Goal: Task Accomplishment & Management: Manage account settings

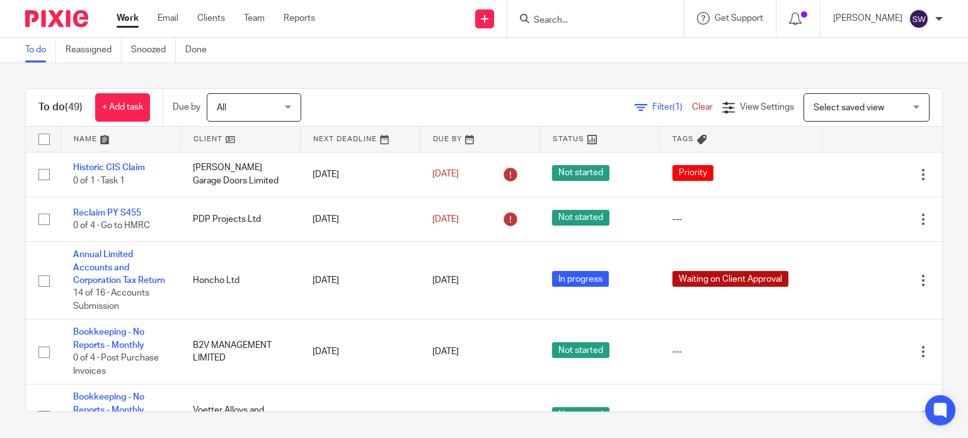
click at [566, 20] on input "Search" at bounding box center [588, 20] width 113 height 11
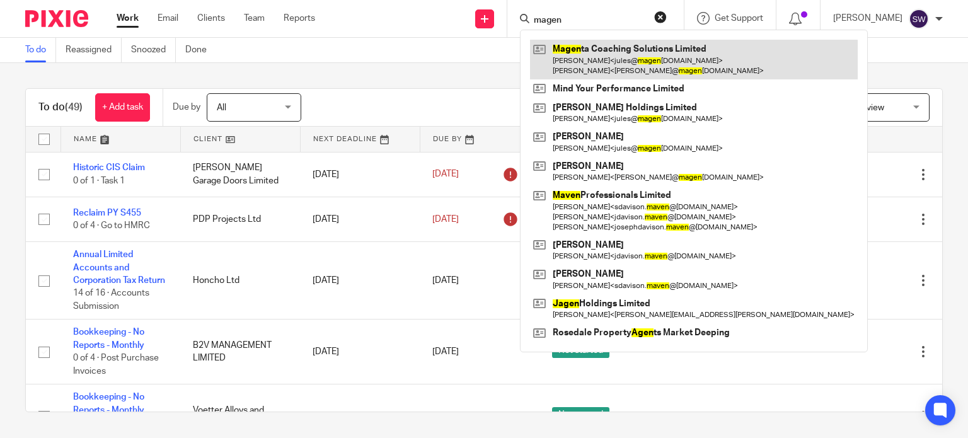
type input "magen"
click at [608, 50] on link at bounding box center [694, 59] width 328 height 39
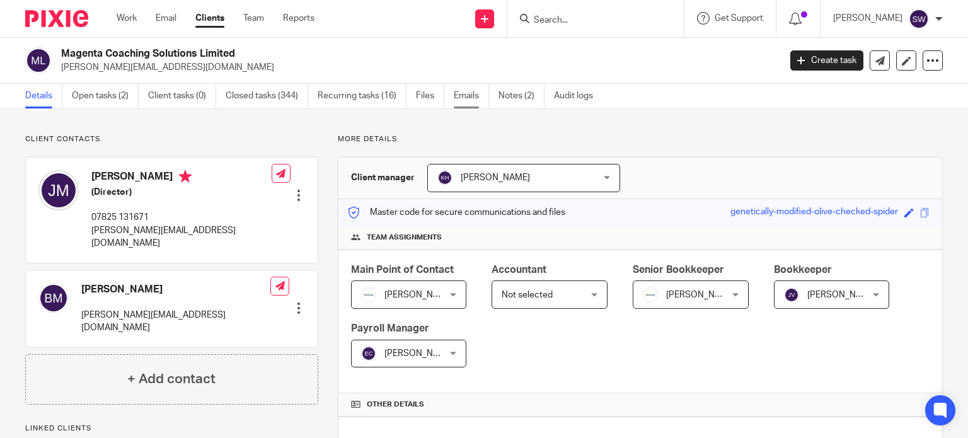
click at [472, 96] on link "Emails" at bounding box center [471, 96] width 35 height 25
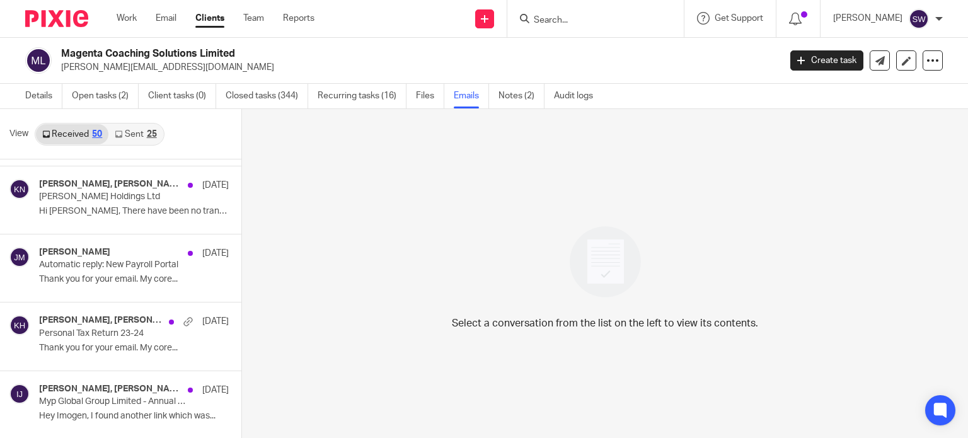
scroll to position [1023, 0]
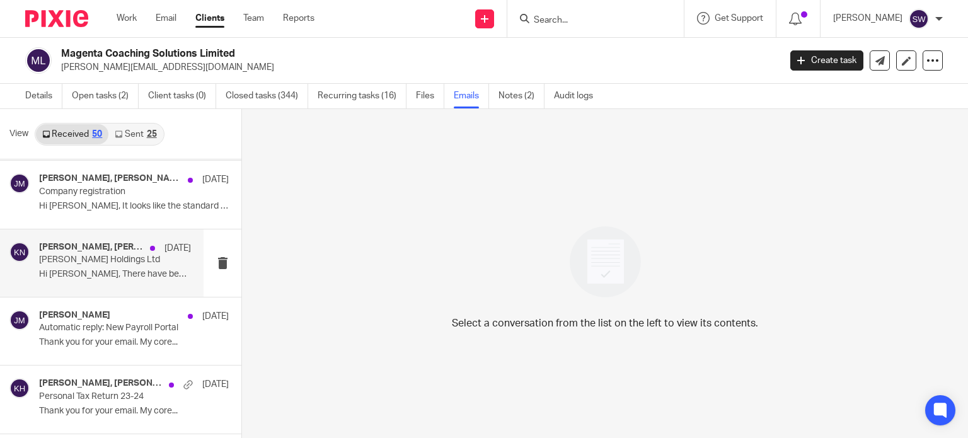
click at [108, 250] on div "Karl Newman, Juliet Moynan 4 Jun" at bounding box center [115, 248] width 152 height 13
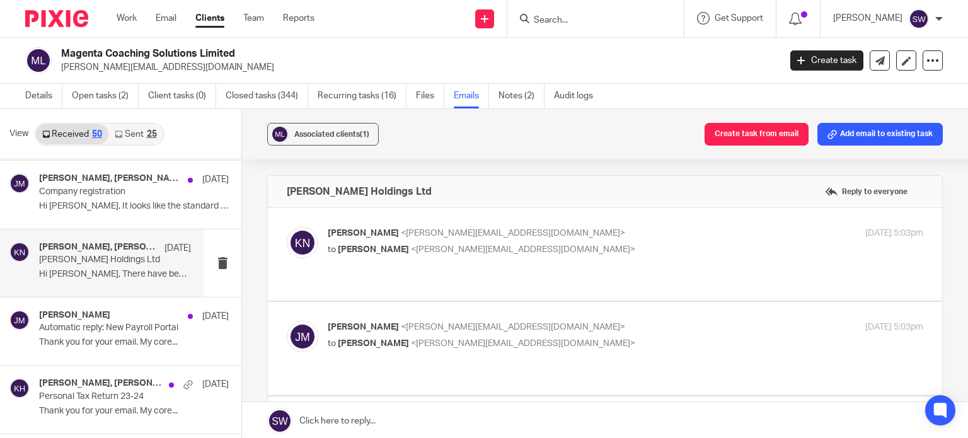
scroll to position [0, 0]
click at [532, 239] on p "Karl Newman <karl@infinity-accounting.co.uk>" at bounding box center [526, 233] width 397 height 13
checkbox input "true"
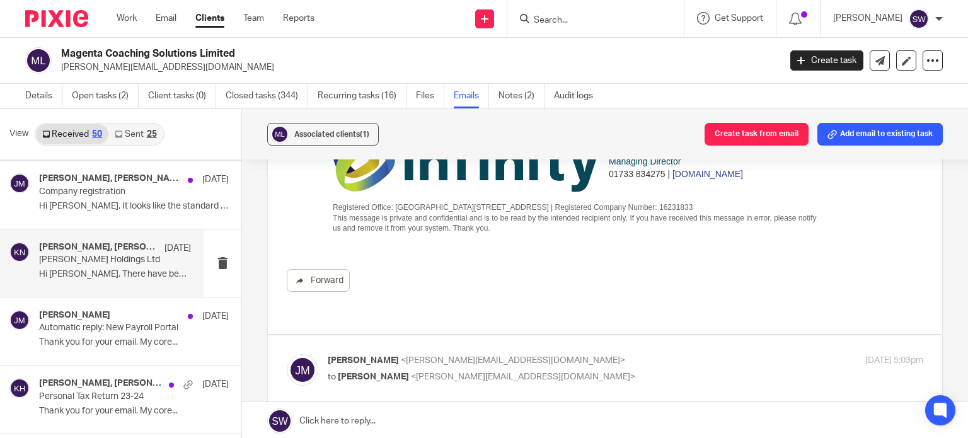
scroll to position [315, 0]
click at [543, 353] on div "Juliet Moynan <jules@magentacs.co.uk> to Karl Newman <karl@infinity-accounting.…" at bounding box center [526, 367] width 397 height 29
checkbox input "true"
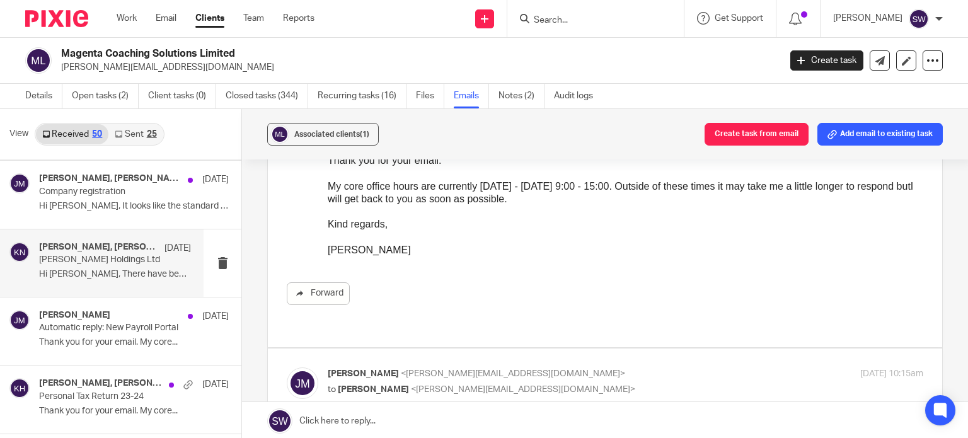
scroll to position [630, 0]
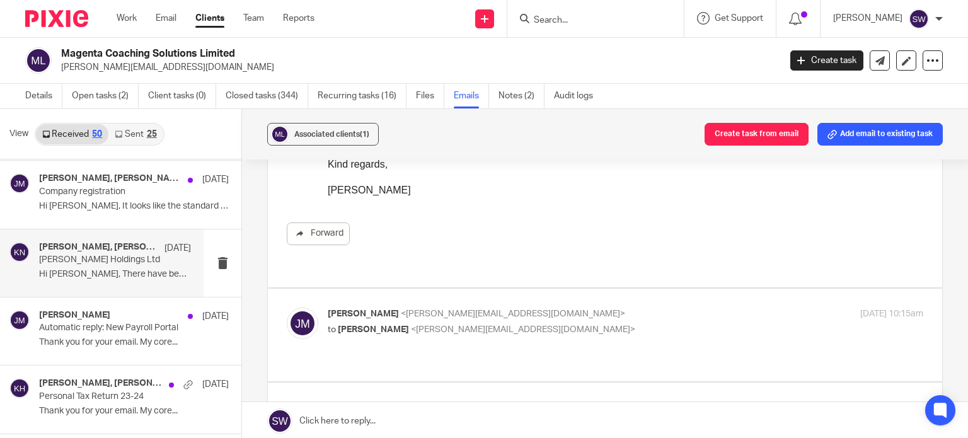
click at [562, 323] on p "to Karl Newman <karl@infinity-accounting.co.uk>" at bounding box center [526, 329] width 397 height 13
checkbox input "true"
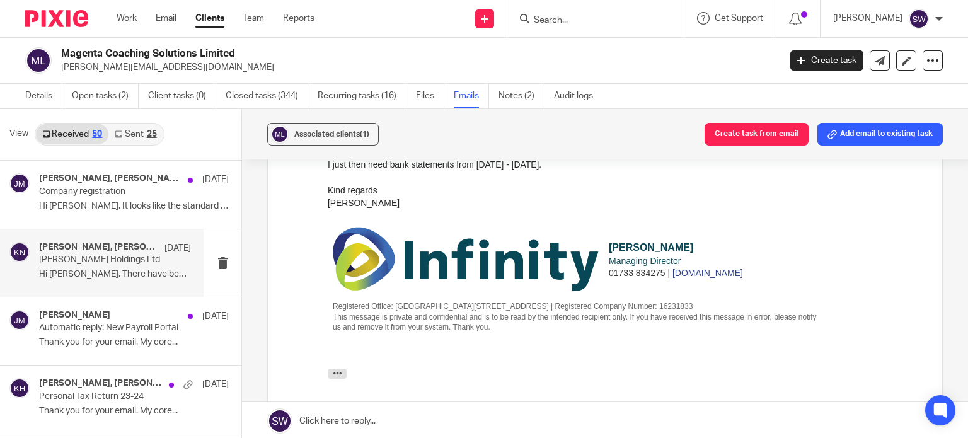
scroll to position [1512, 0]
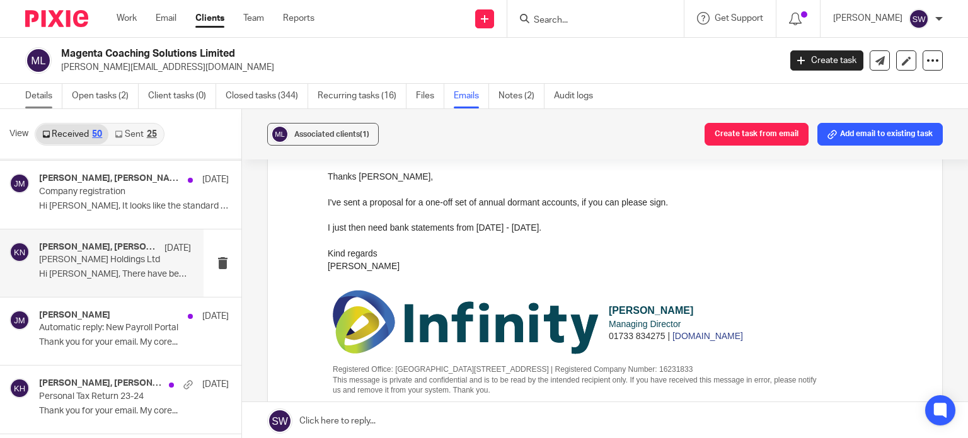
click at [40, 100] on link "Details" at bounding box center [43, 96] width 37 height 25
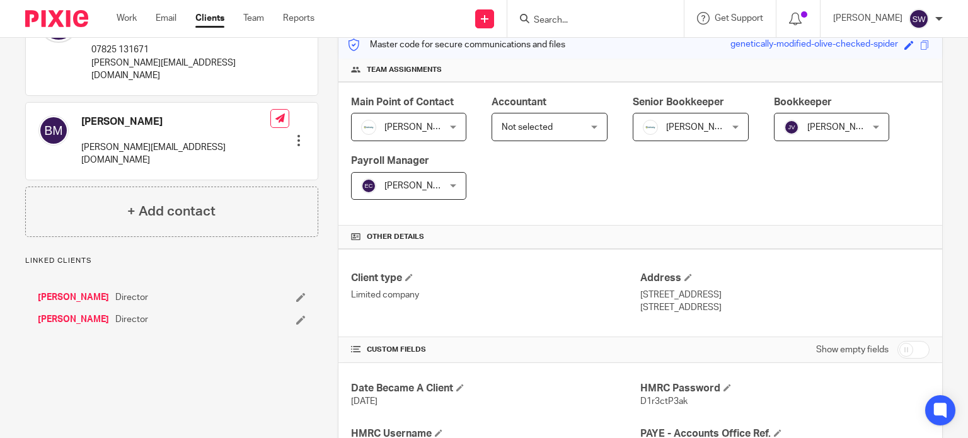
scroll to position [189, 0]
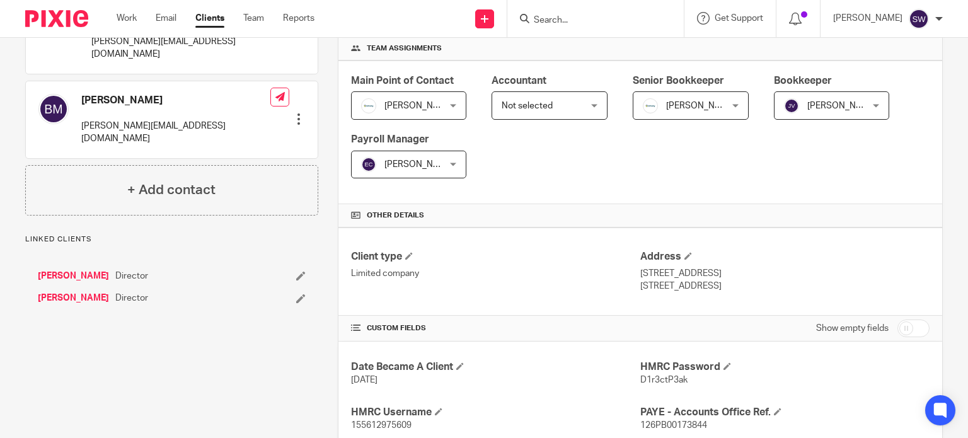
click at [75, 292] on link "[PERSON_NAME]" at bounding box center [73, 298] width 71 height 13
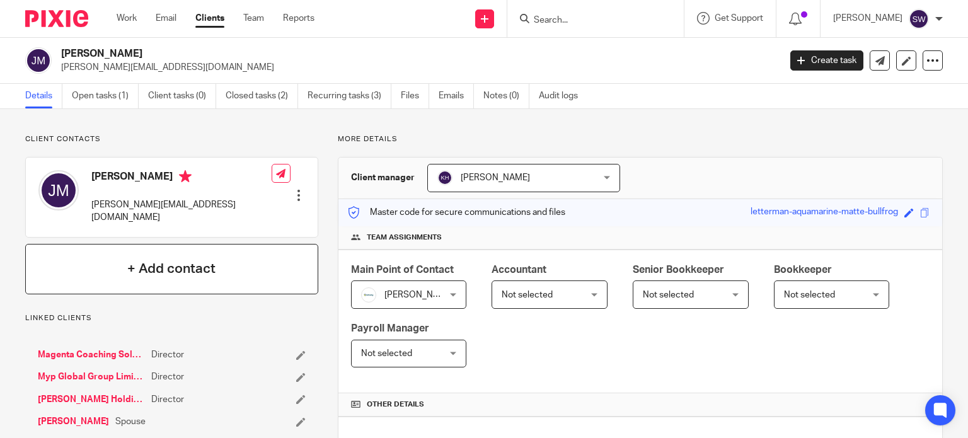
scroll to position [63, 0]
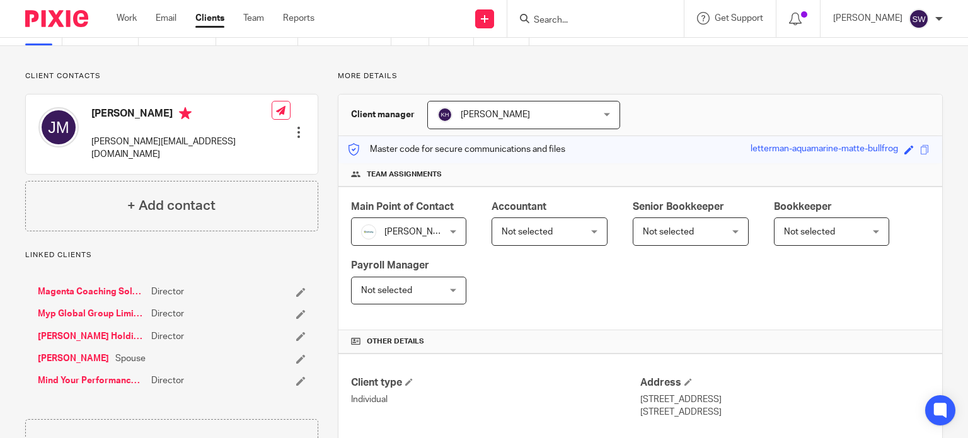
click at [81, 307] on link "Myp Global Group Limited" at bounding box center [91, 313] width 107 height 13
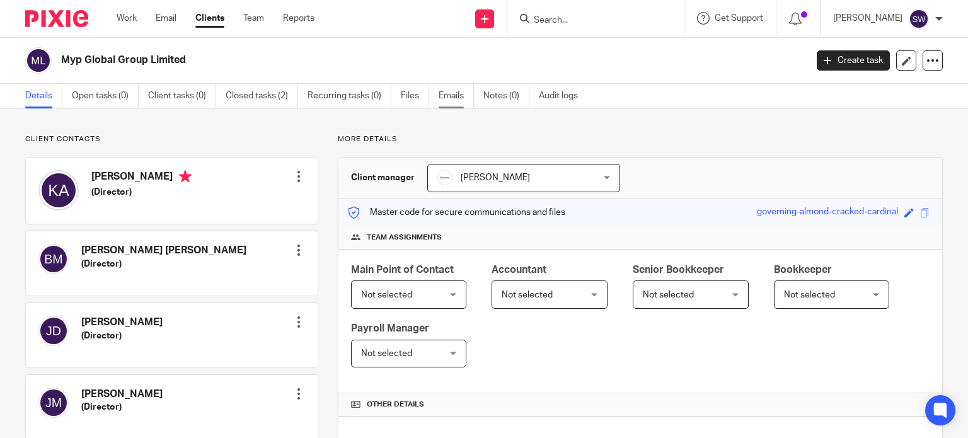
click at [449, 97] on link "Emails" at bounding box center [455, 96] width 35 height 25
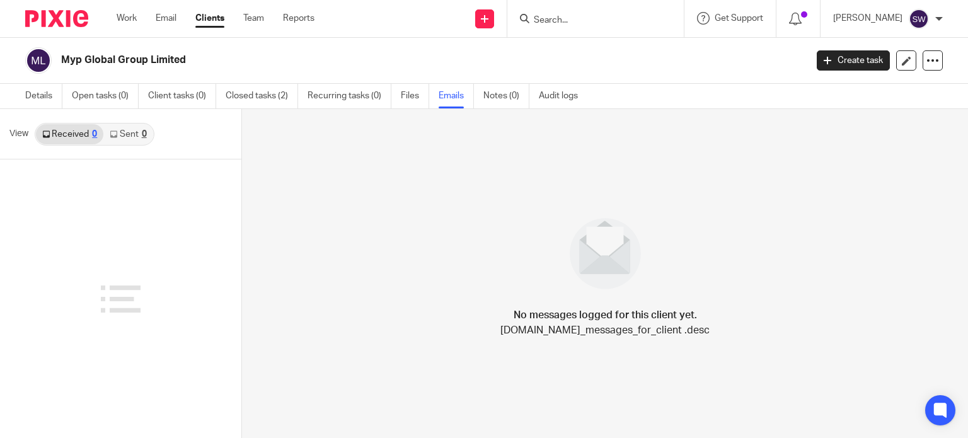
click at [210, 21] on link "Clients" at bounding box center [209, 18] width 29 height 13
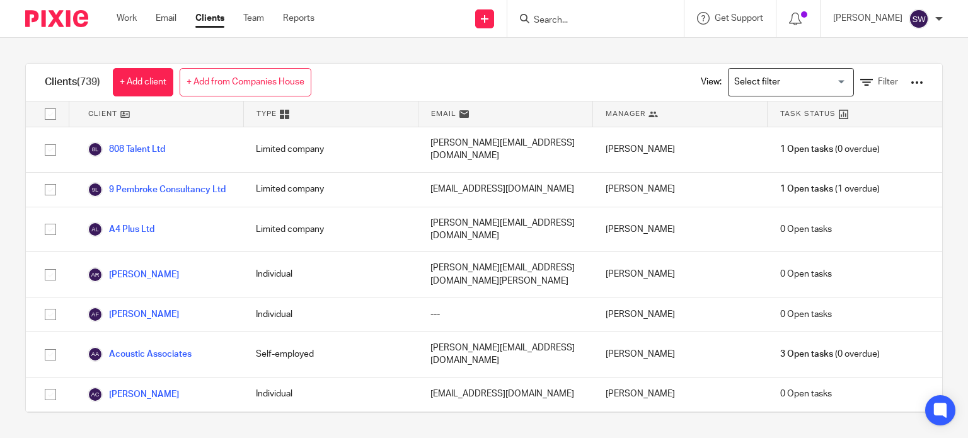
click at [582, 18] on input "Search" at bounding box center [588, 20] width 113 height 11
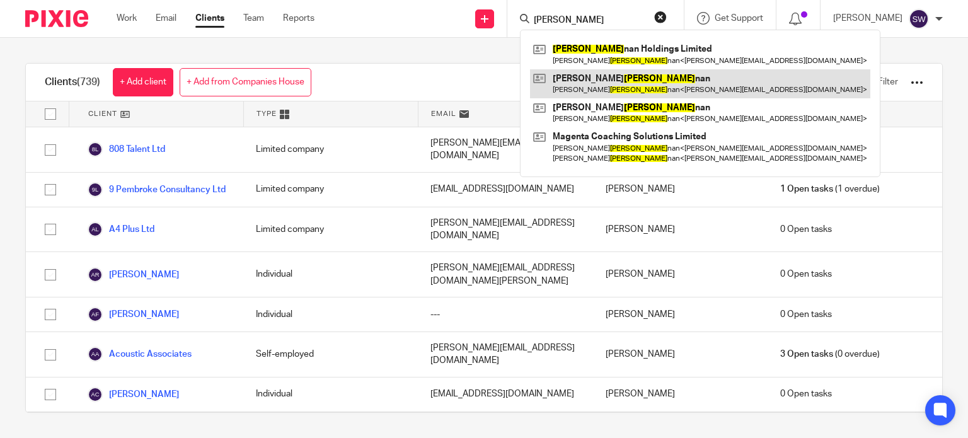
type input "moy"
click at [616, 81] on link at bounding box center [700, 83] width 340 height 29
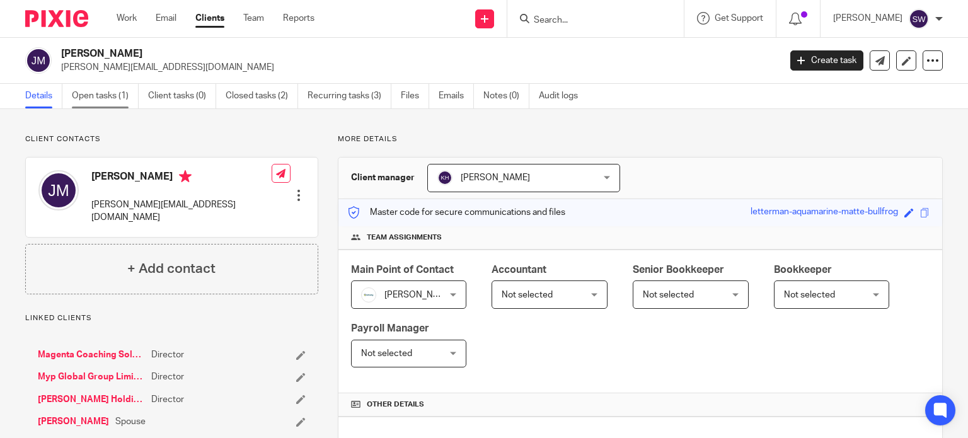
click at [102, 99] on link "Open tasks (1)" at bounding box center [105, 96] width 67 height 25
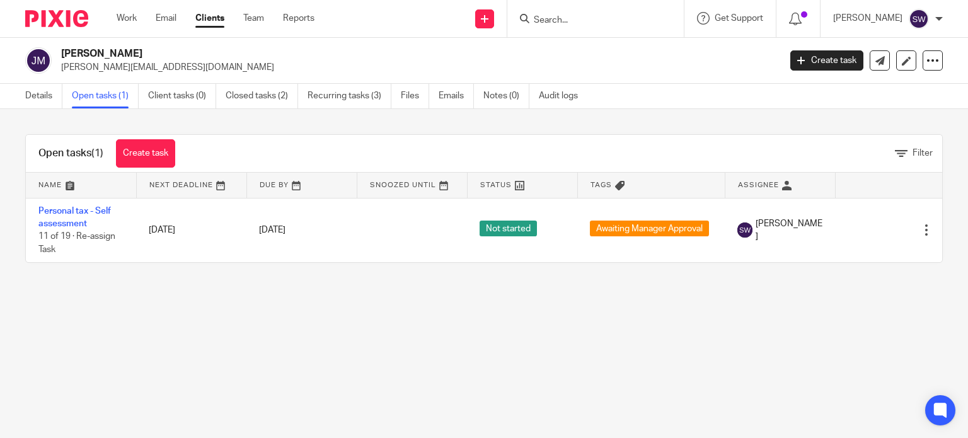
click at [566, 21] on input "Search" at bounding box center [588, 20] width 113 height 11
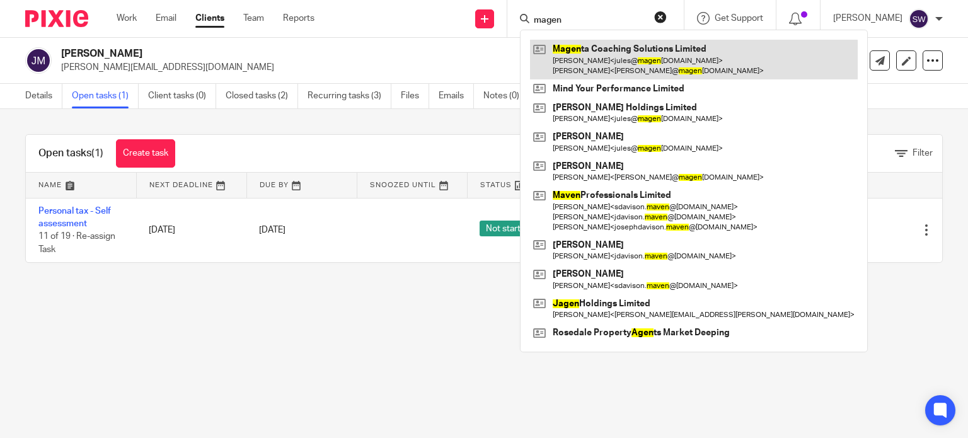
type input "magen"
click at [641, 45] on link at bounding box center [694, 59] width 328 height 39
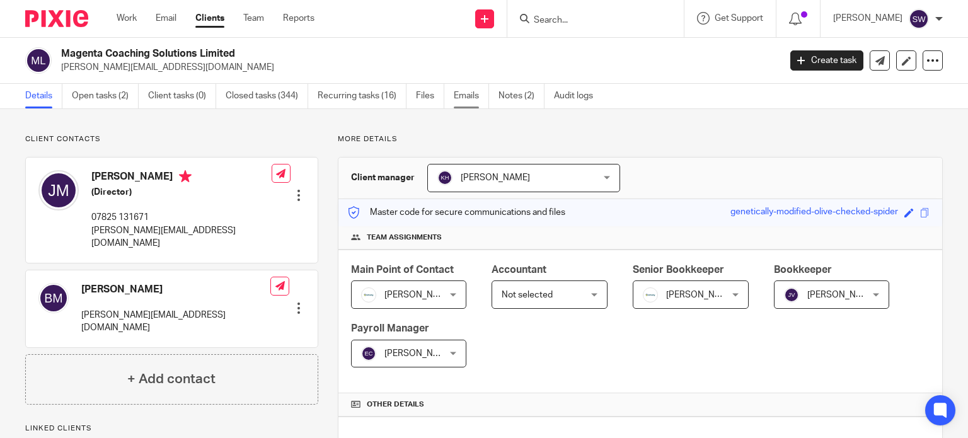
click at [479, 100] on link "Emails" at bounding box center [471, 96] width 35 height 25
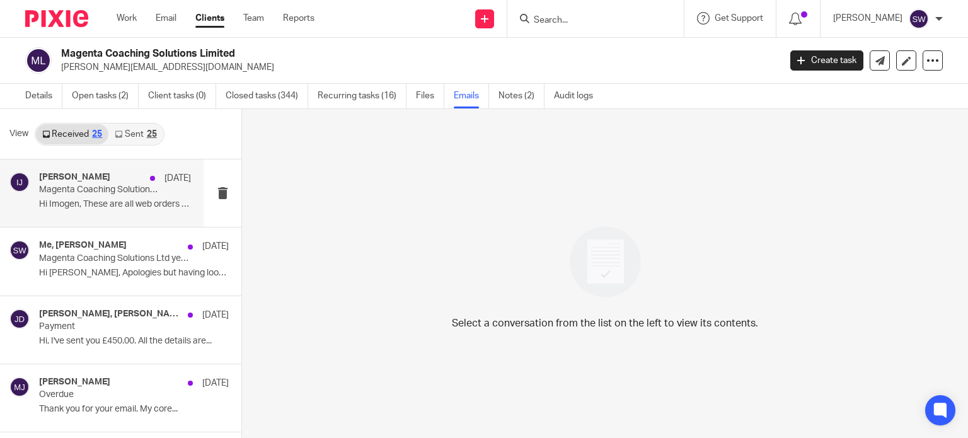
click at [97, 199] on p "Hi Imogen, These are all web orders which..." at bounding box center [115, 204] width 152 height 11
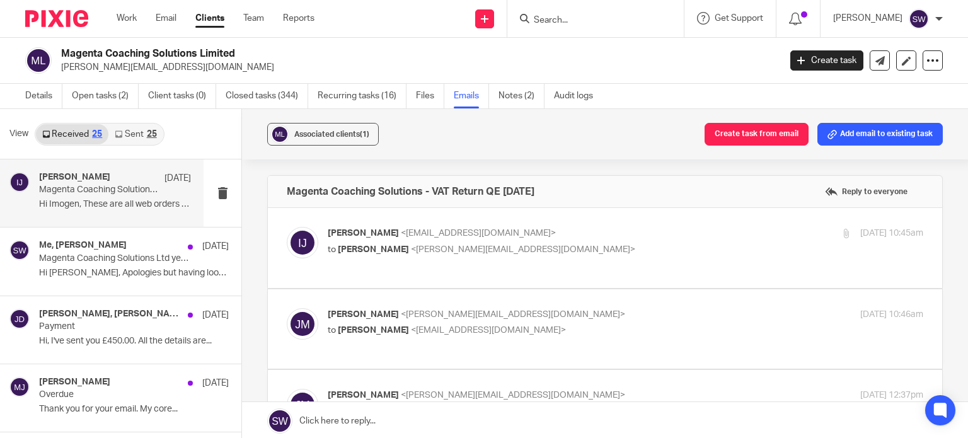
click at [544, 235] on p "Imogen Jarvis <imogen@infinity-accounting.co.uk>" at bounding box center [526, 233] width 397 height 13
checkbox input "true"
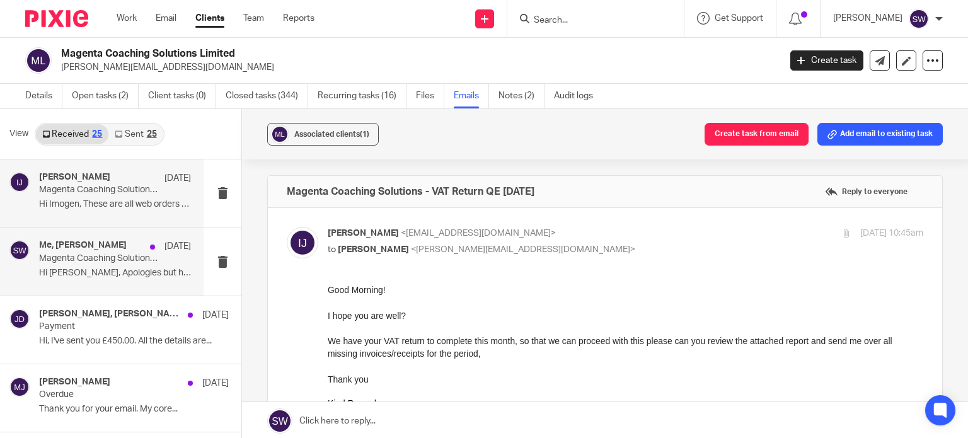
click at [91, 268] on p "Hi [PERSON_NAME], Apologies but having looked at the..." at bounding box center [115, 273] width 152 height 11
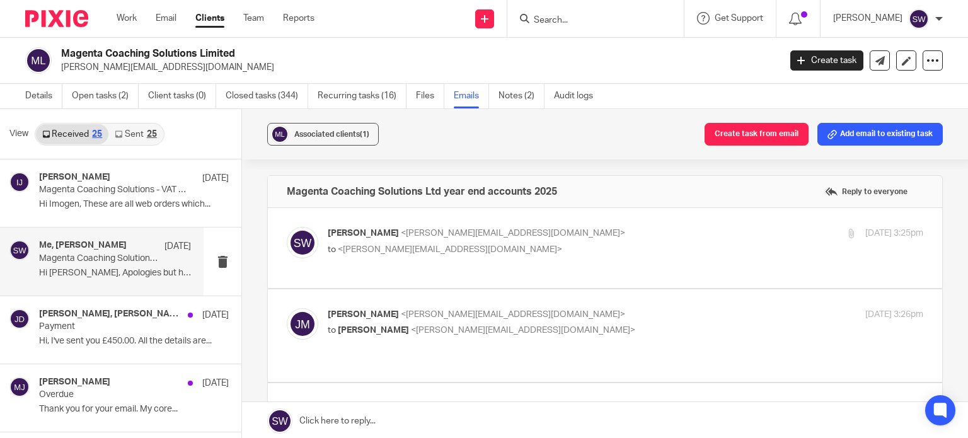
click at [540, 239] on p "Sarah Wills <sarah@infinity-accounting.co.uk>" at bounding box center [526, 233] width 397 height 13
checkbox input "true"
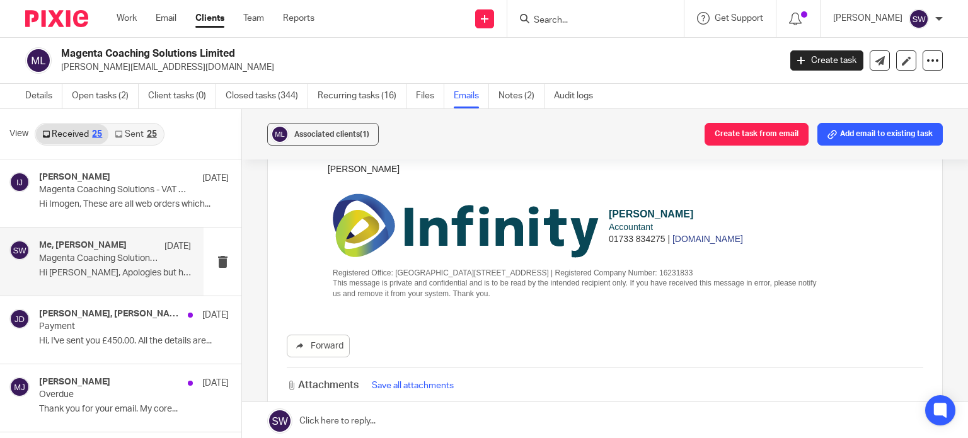
scroll to position [378, 0]
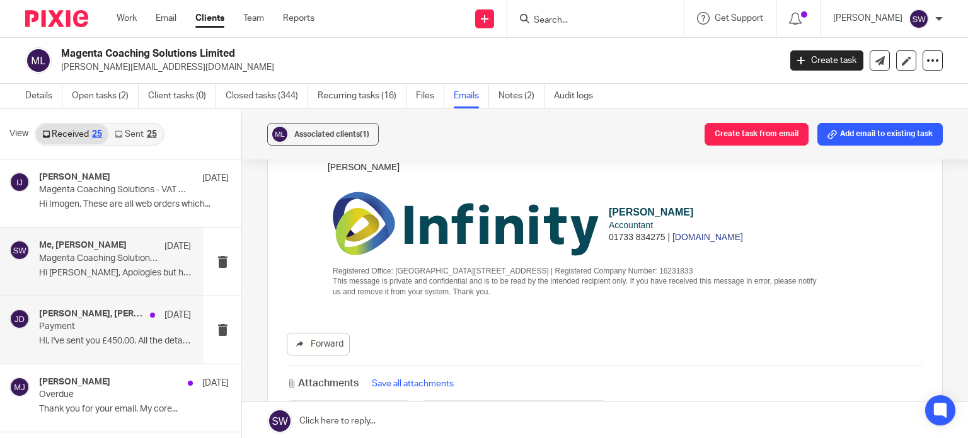
click at [115, 317] on h4 "Melissa Jones, Jamie Donaldson" at bounding box center [91, 314] width 105 height 11
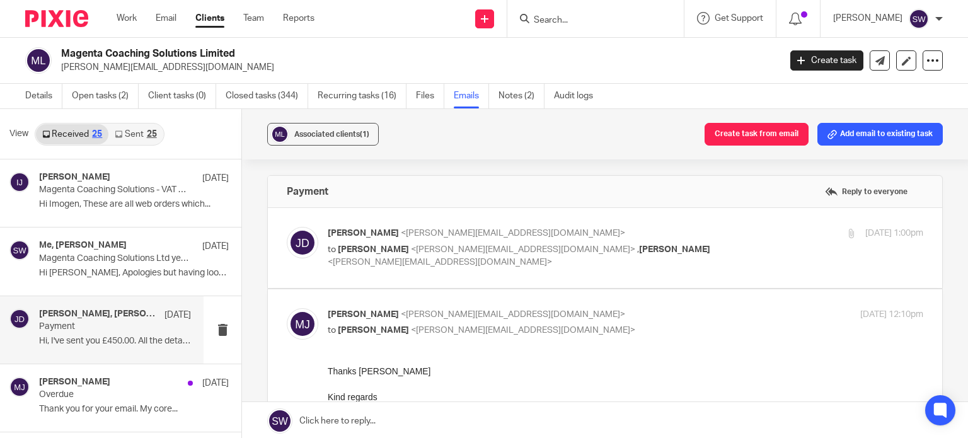
scroll to position [0, 0]
click at [673, 241] on div "Jamie Donaldson <jamie@aimpointgolf.co.uk> to Melissa Jones <melissa@infinity-a…" at bounding box center [526, 248] width 397 height 42
checkbox input "true"
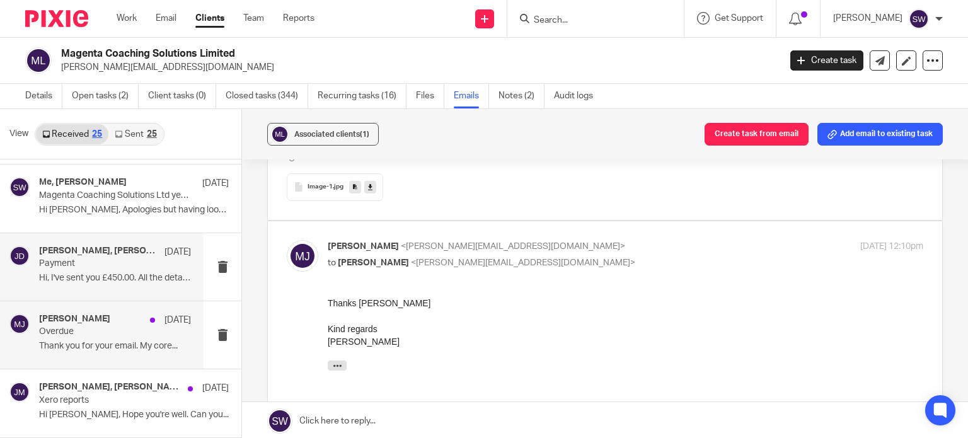
scroll to position [126, 0]
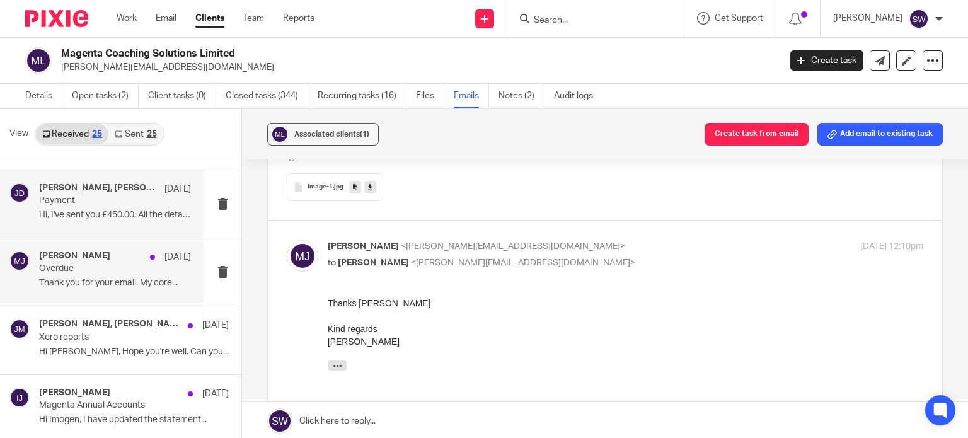
click at [86, 278] on p "Thank you for your email. My core..." at bounding box center [115, 283] width 152 height 11
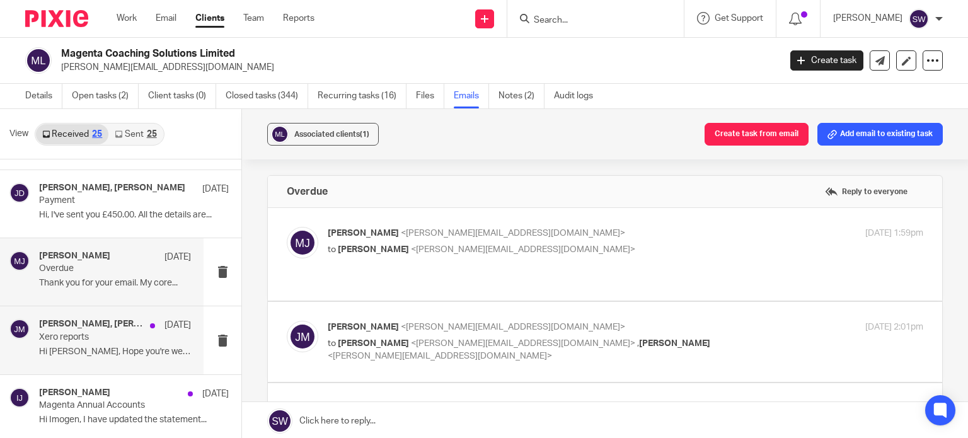
scroll to position [189, 0]
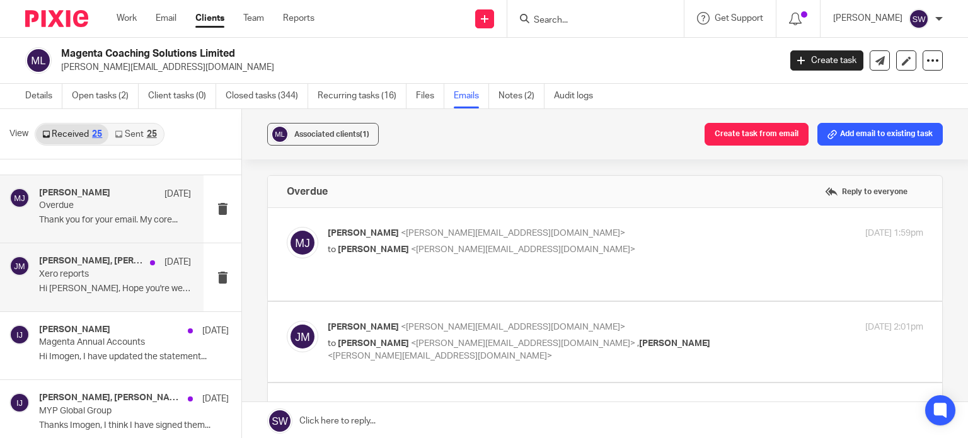
click at [88, 272] on p "Xero reports" at bounding box center [100, 274] width 122 height 11
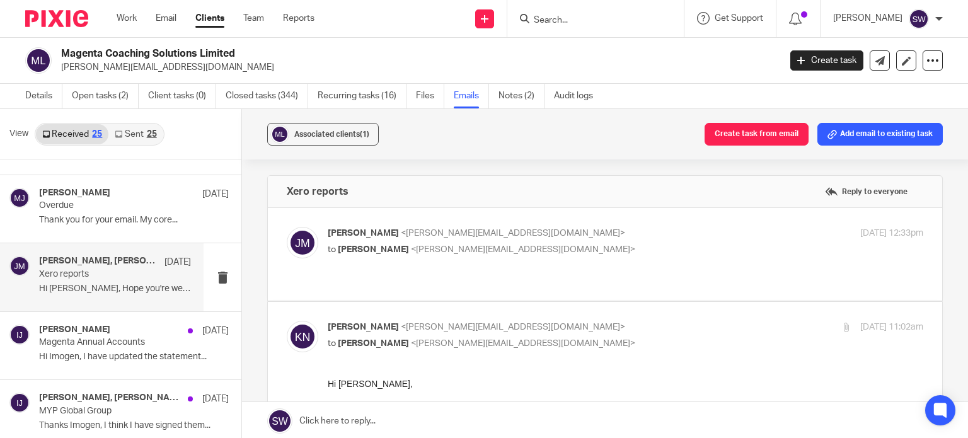
scroll to position [0, 0]
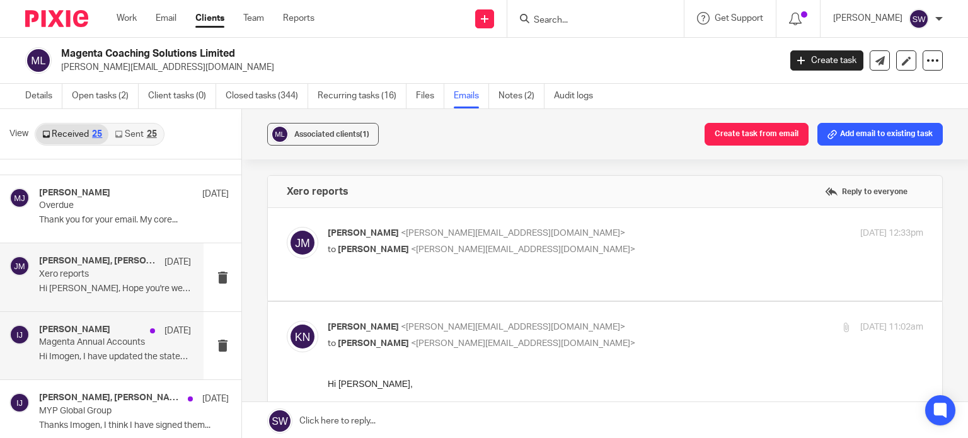
click at [86, 345] on p "Magenta Annual Accounts" at bounding box center [100, 342] width 122 height 11
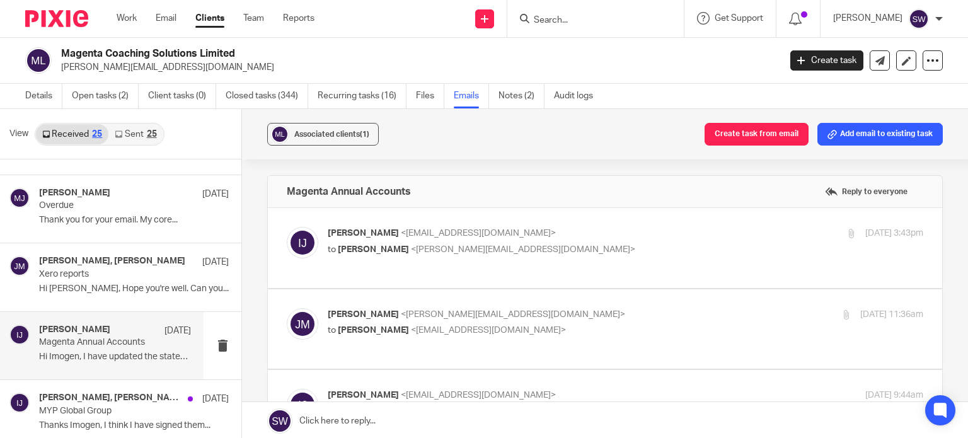
click at [572, 236] on p "Imogen Jarvis <imogen@infinity-accounting.co.uk>" at bounding box center [526, 233] width 397 height 13
checkbox input "true"
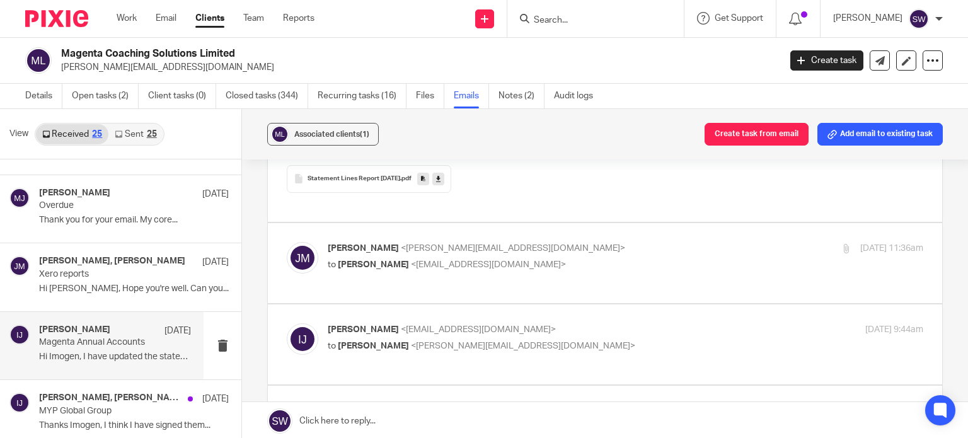
scroll to position [567, 0]
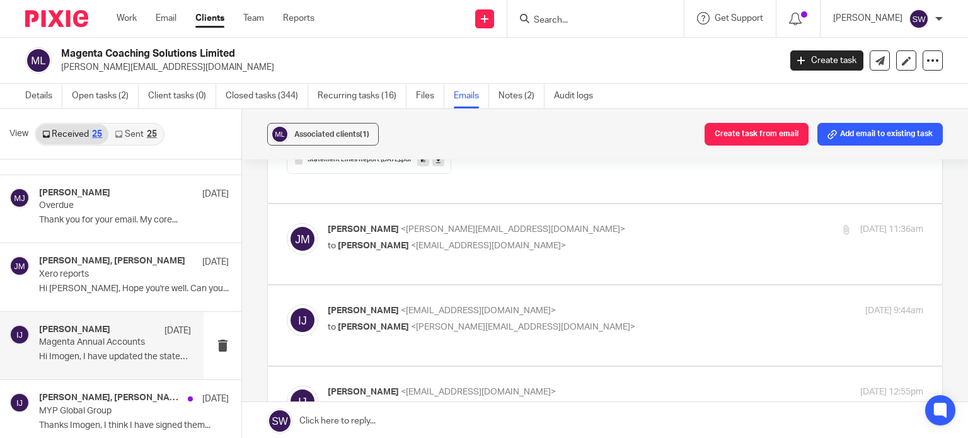
click at [636, 237] on div "Juliet Moynan <jules@magentacs.co.uk> to Imogen Jarvis <imogen@infinity-account…" at bounding box center [526, 237] width 397 height 29
checkbox input "true"
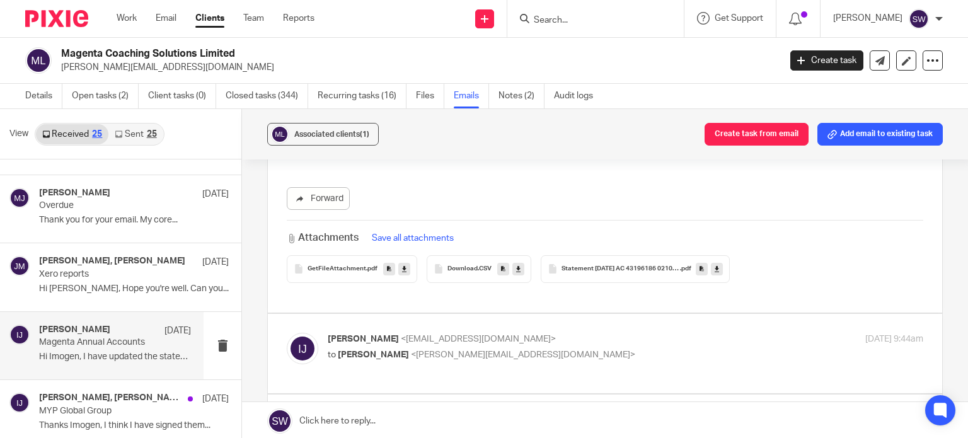
scroll to position [1386, 0]
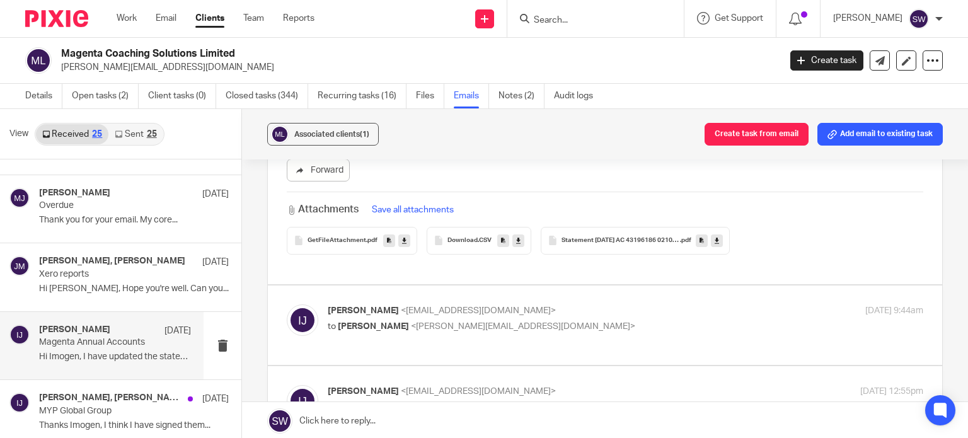
click at [554, 304] on p "Imogen Jarvis <imogen@infinity-accounting.co.uk>" at bounding box center [526, 310] width 397 height 13
checkbox input "true"
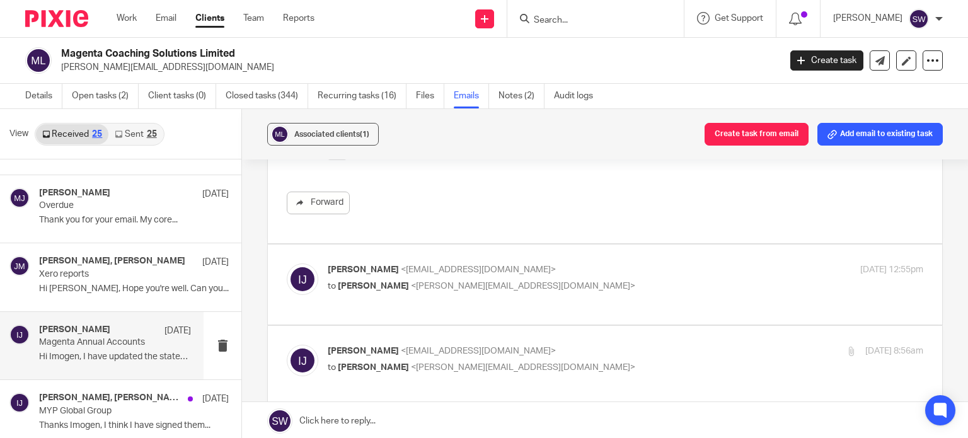
scroll to position [1890, 0]
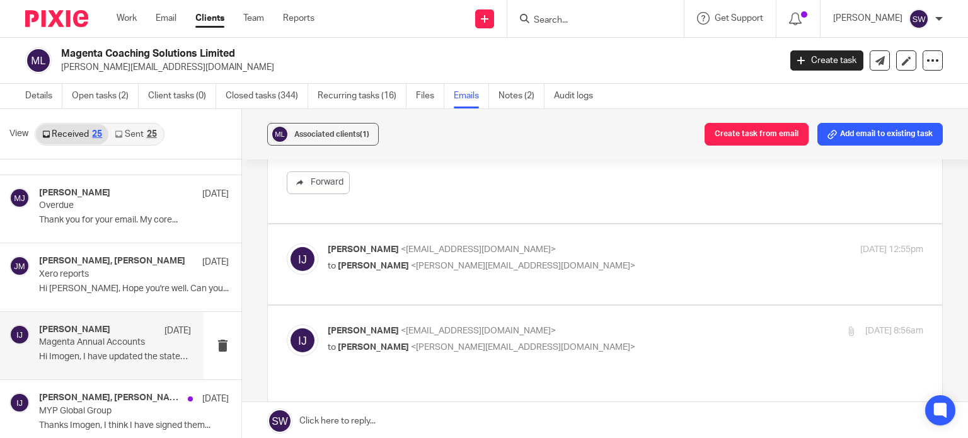
click at [645, 260] on p "to Juliet Moynan <jules@magentacs.co.uk>" at bounding box center [526, 266] width 397 height 13
checkbox input "true"
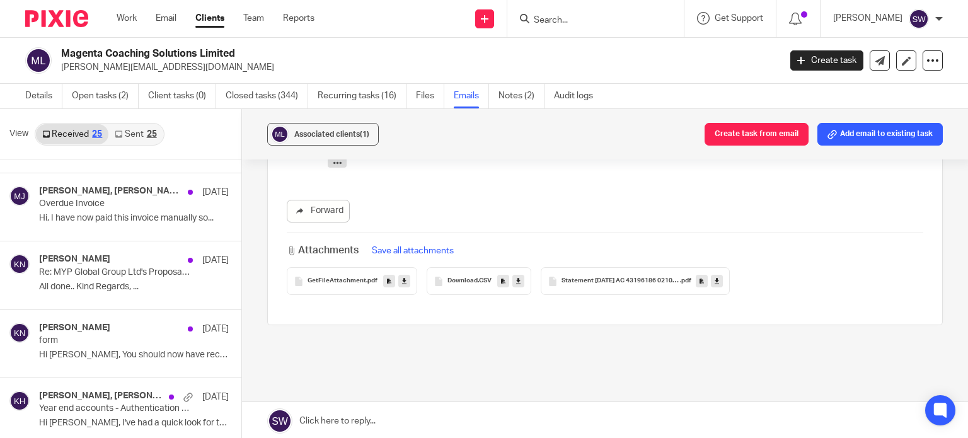
scroll to position [756, 0]
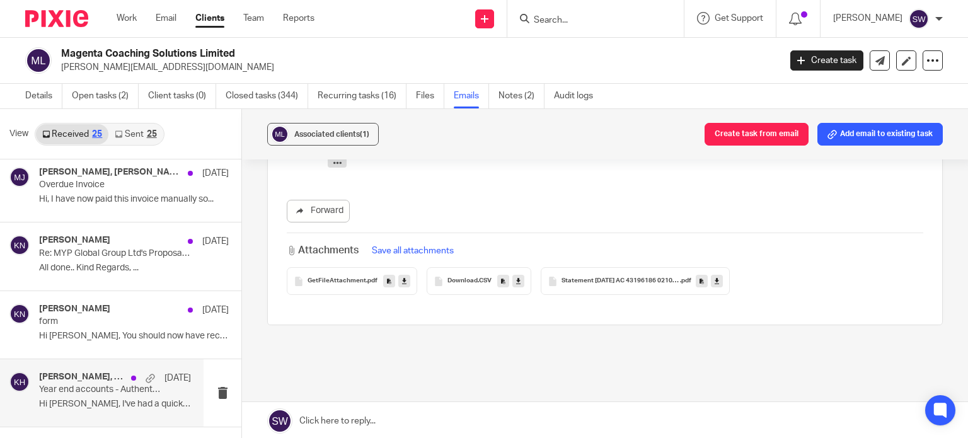
click at [102, 380] on h4 "Kerry Hall, Juliet Moynan" at bounding box center [82, 377] width 86 height 11
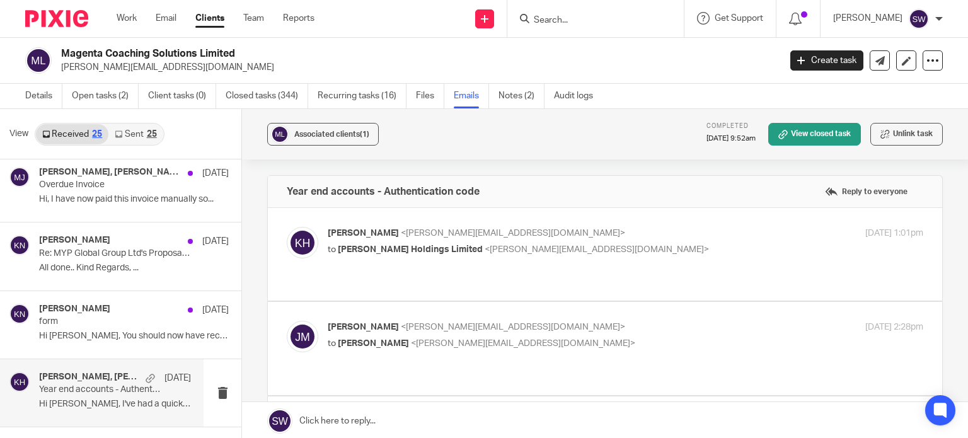
scroll to position [0, 0]
click at [602, 238] on p "Kerry Hall <kerry@infinity-accounting.co.uk>" at bounding box center [526, 233] width 397 height 13
checkbox input "true"
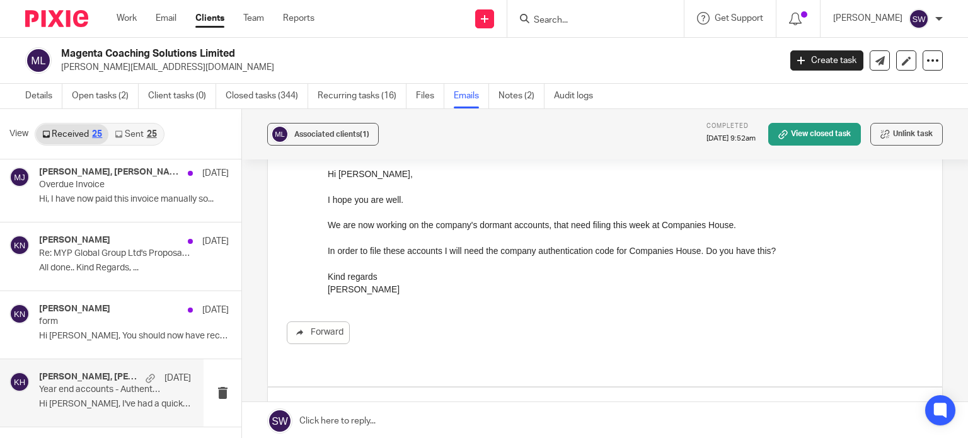
scroll to position [189, 0]
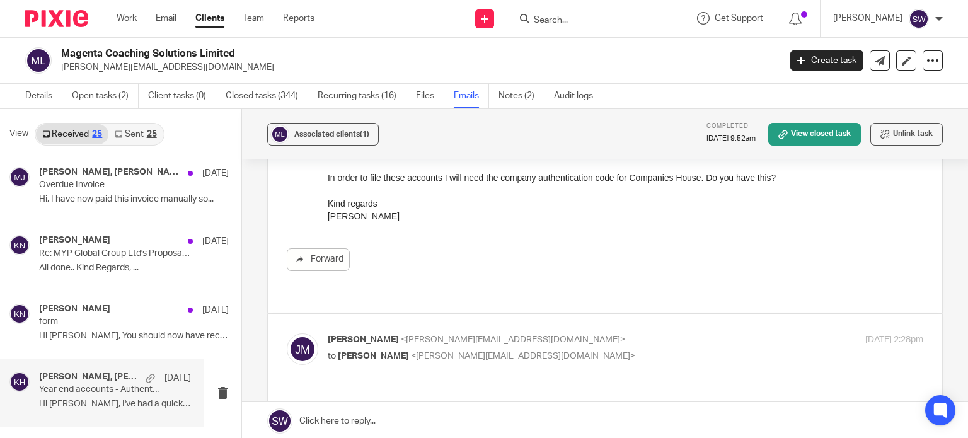
click at [577, 316] on label at bounding box center [605, 360] width 674 height 93
click at [287, 333] on input "checkbox" at bounding box center [286, 333] width 1 height 1
checkbox input "true"
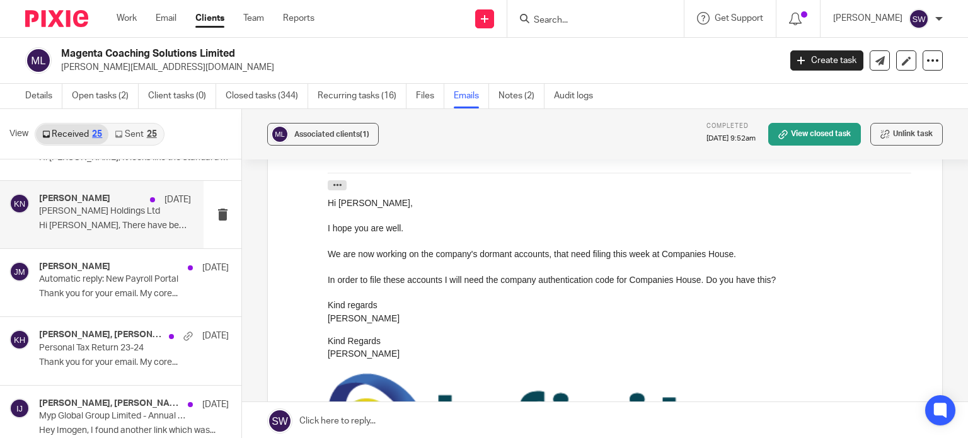
scroll to position [1134, 0]
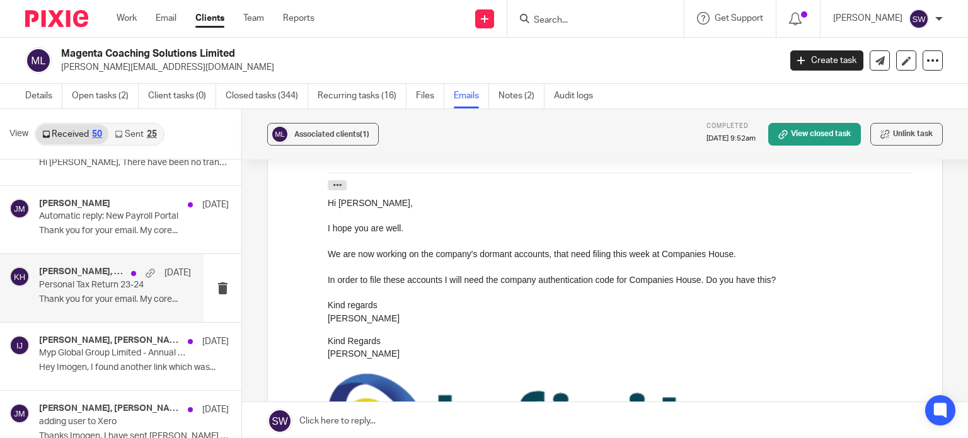
click at [98, 289] on div "Juliet Moynan, Kerry Hall 9 Apr Personal Tax Return 23-24 Thank you for your em…" at bounding box center [115, 288] width 152 height 42
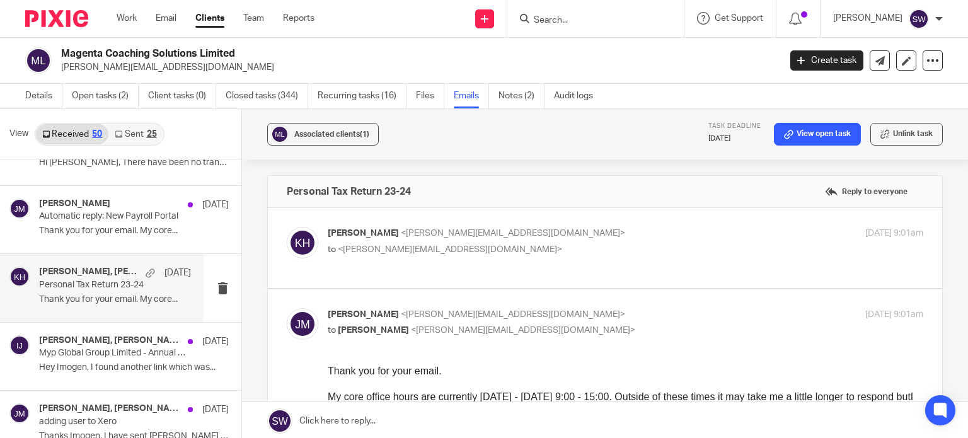
scroll to position [0, 0]
click at [581, 232] on p "Kerry Hall <kerry@infinity-accounting.co.uk>" at bounding box center [526, 233] width 397 height 13
checkbox input "true"
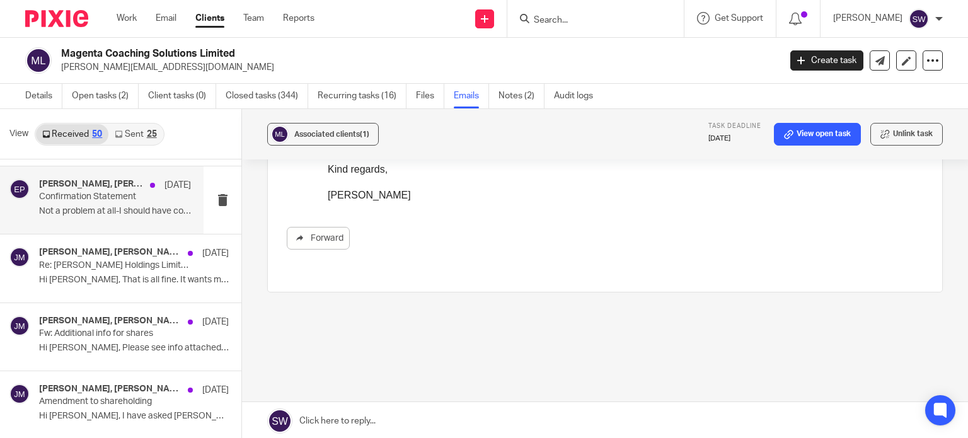
scroll to position [2268, 0]
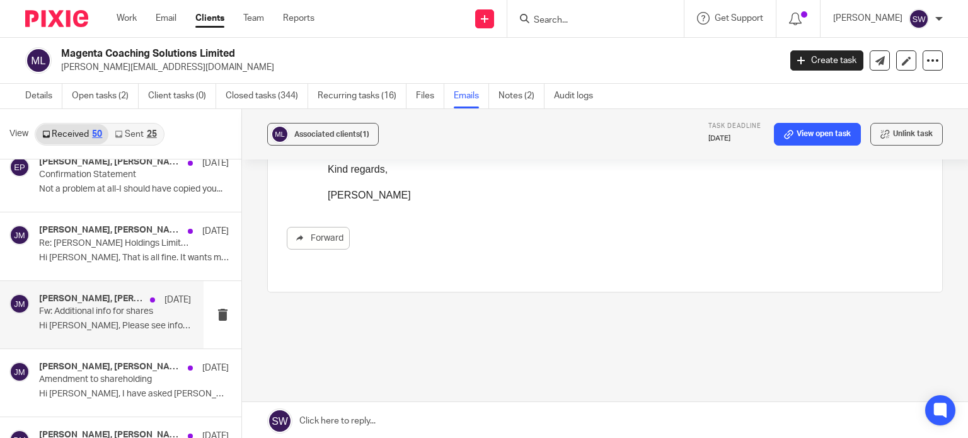
click at [69, 308] on p "Fw: Additional info for shares" at bounding box center [100, 311] width 122 height 11
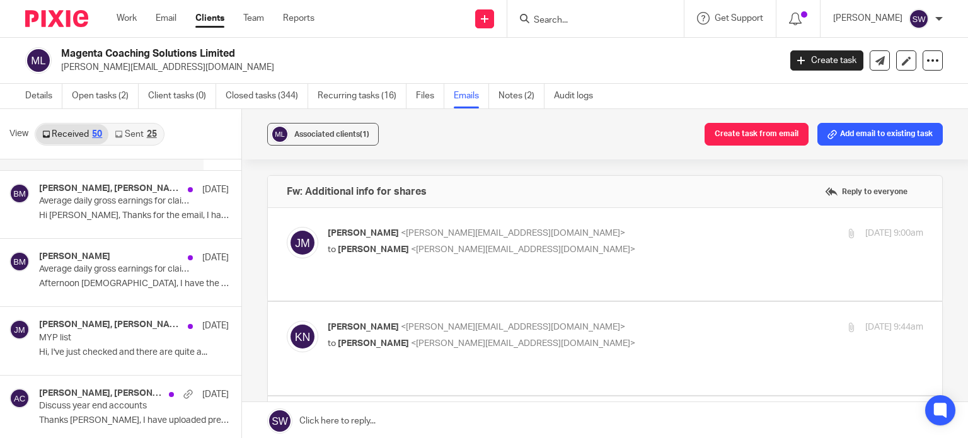
scroll to position [2646, 0]
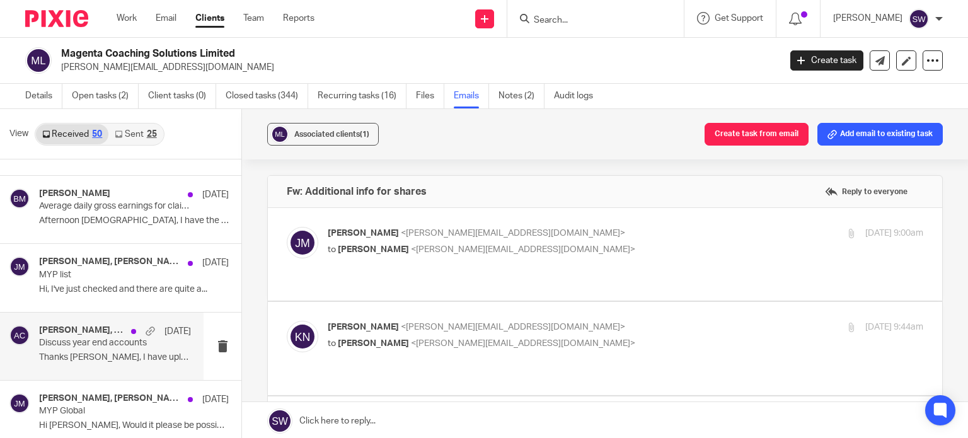
click at [64, 344] on div "Juliet Moynan, Adam Craft 17 Jun 2024 Discuss year end accounts Thanks Adam, I …" at bounding box center [115, 346] width 152 height 42
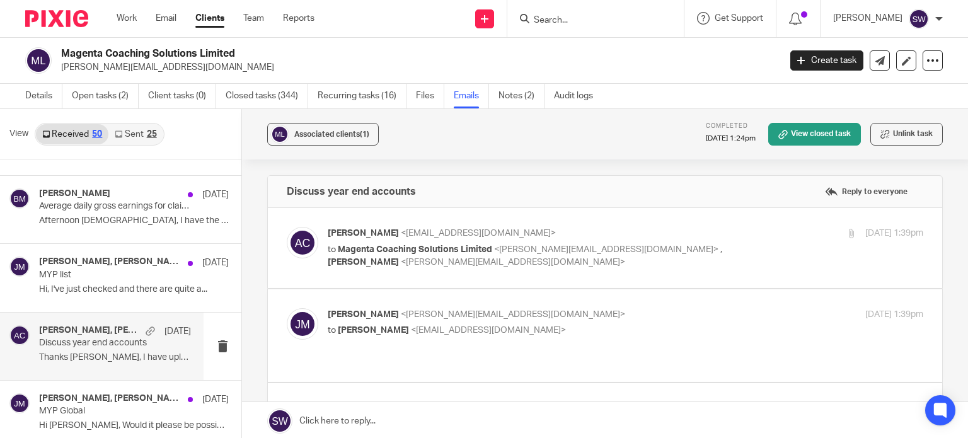
scroll to position [0, 0]
click at [725, 236] on div "14 May 2024 1:39pm" at bounding box center [824, 233] width 198 height 13
checkbox input "true"
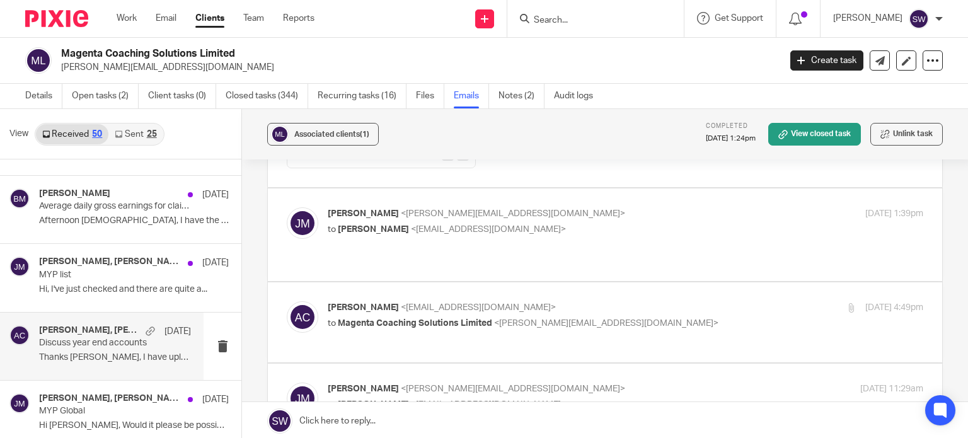
scroll to position [441, 0]
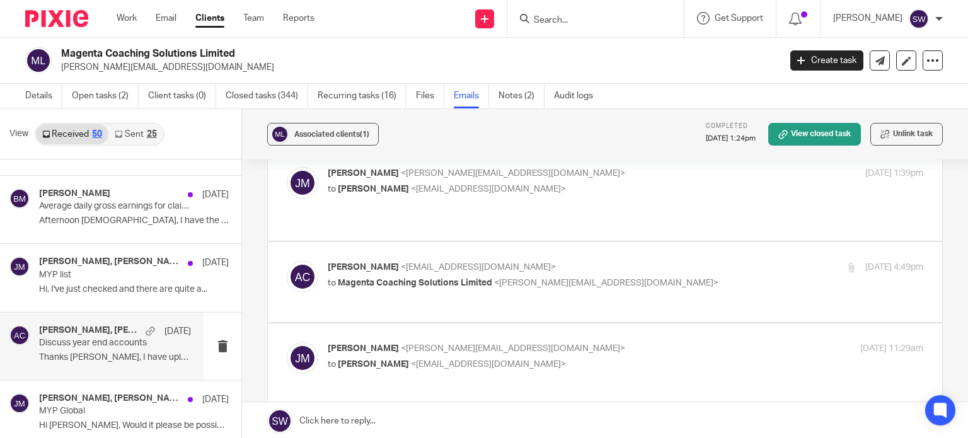
click at [575, 186] on p "to Adam Craft <a.craft@directpeak.co.uk>" at bounding box center [526, 189] width 397 height 13
checkbox input "true"
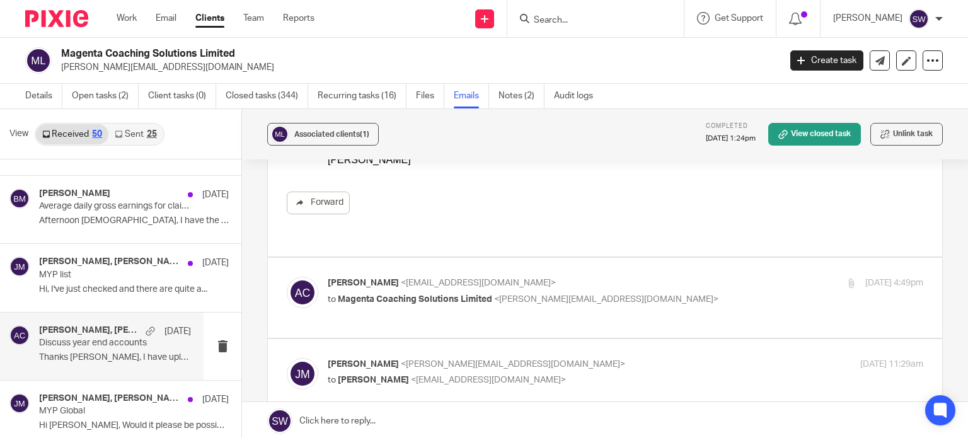
scroll to position [630, 0]
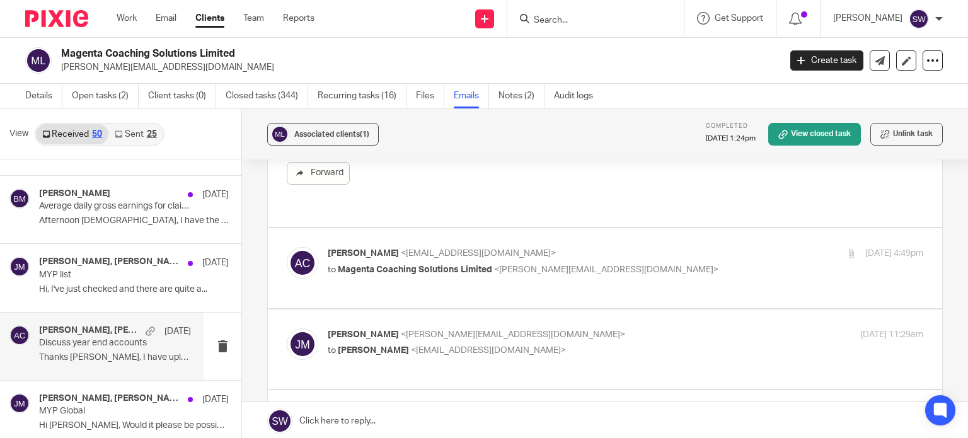
click at [646, 247] on div "Adam Craft <a.craft@directpeak.co.uk> to Magenta Coaching Solutions Limited <ju…" at bounding box center [526, 261] width 397 height 29
checkbox input "true"
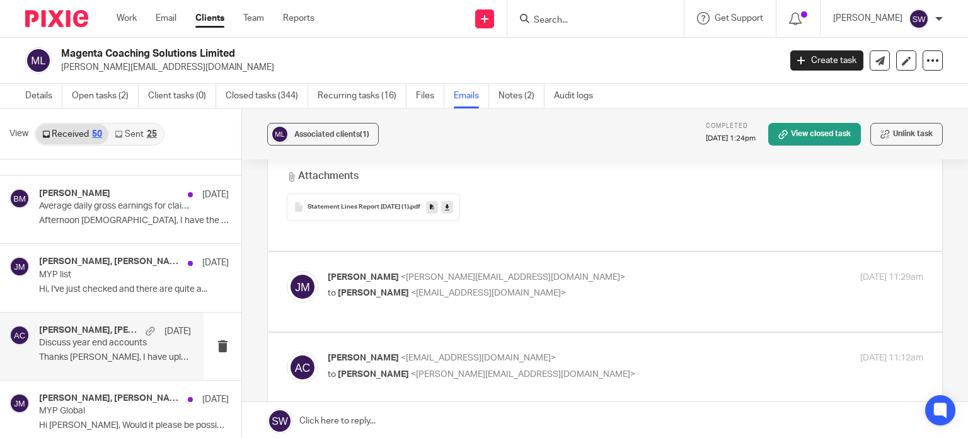
scroll to position [1197, 0]
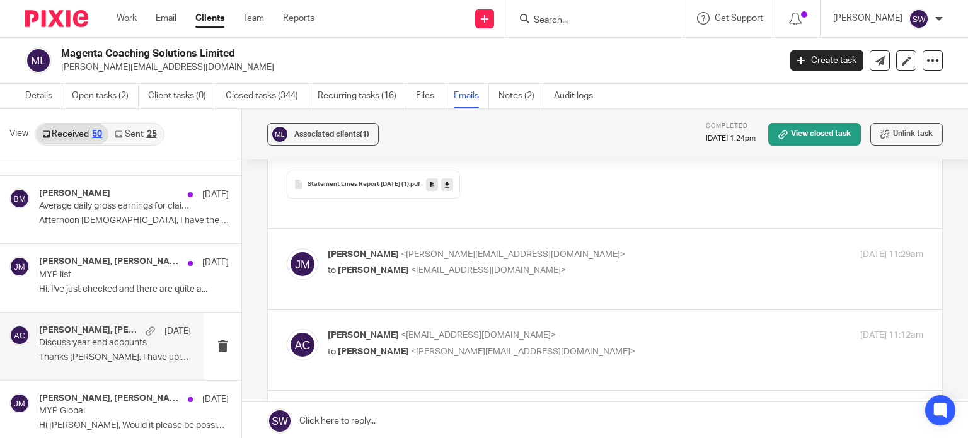
click at [565, 248] on p "Juliet Moynan <jules@magentacs.co.uk>" at bounding box center [526, 254] width 397 height 13
checkbox input "true"
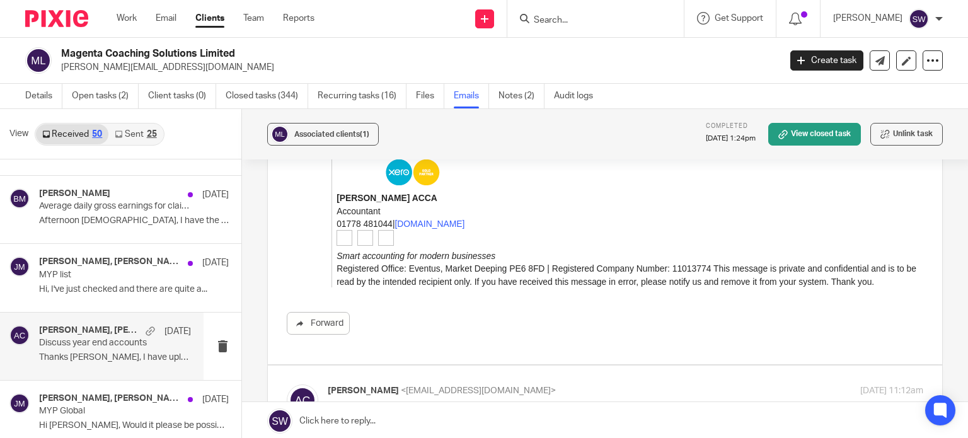
scroll to position [2268, 0]
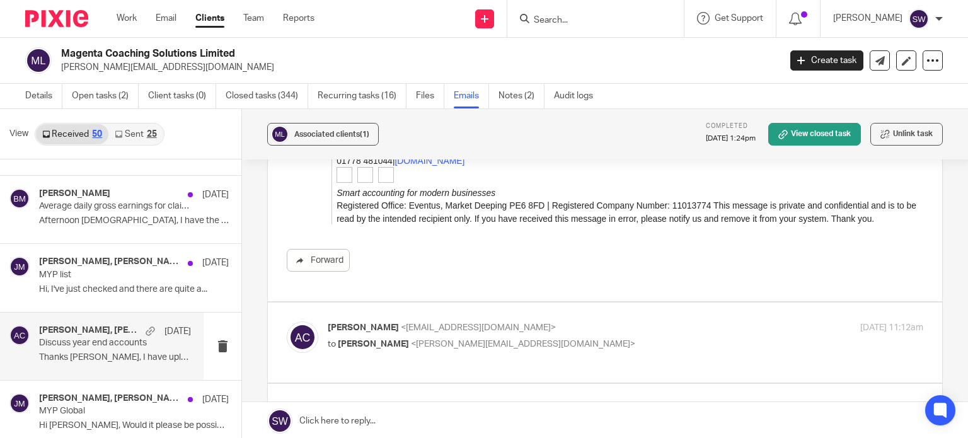
click at [602, 321] on p "Adam Craft <a.craft@directpeak.co.uk>" at bounding box center [526, 327] width 397 height 13
checkbox input "true"
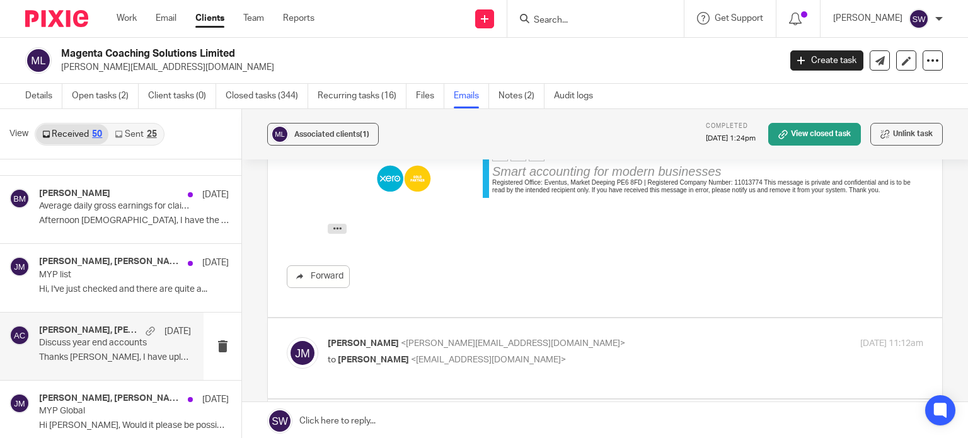
scroll to position [2772, 0]
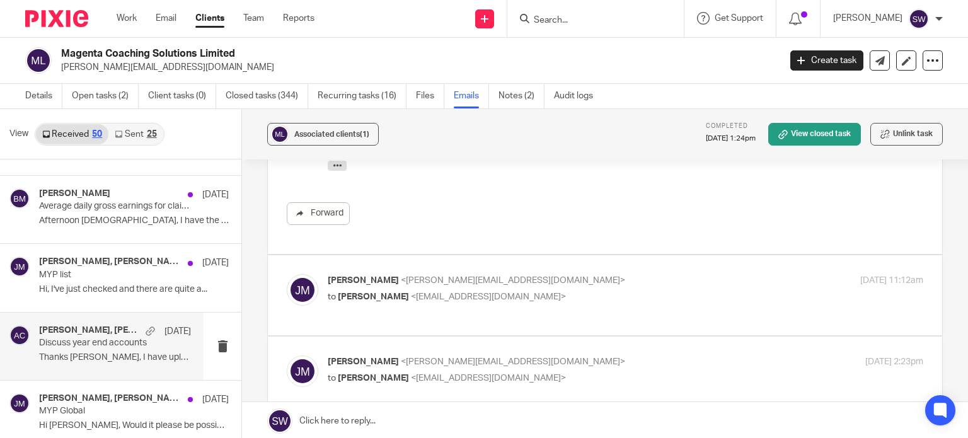
click at [606, 290] on p "to Adam Craft <a.craft@directpeak.co.uk>" at bounding box center [526, 296] width 397 height 13
checkbox input "true"
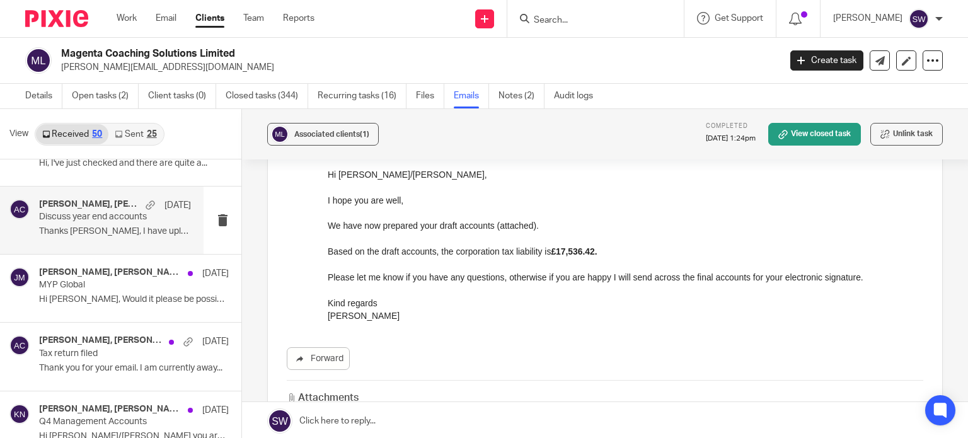
scroll to position [63, 0]
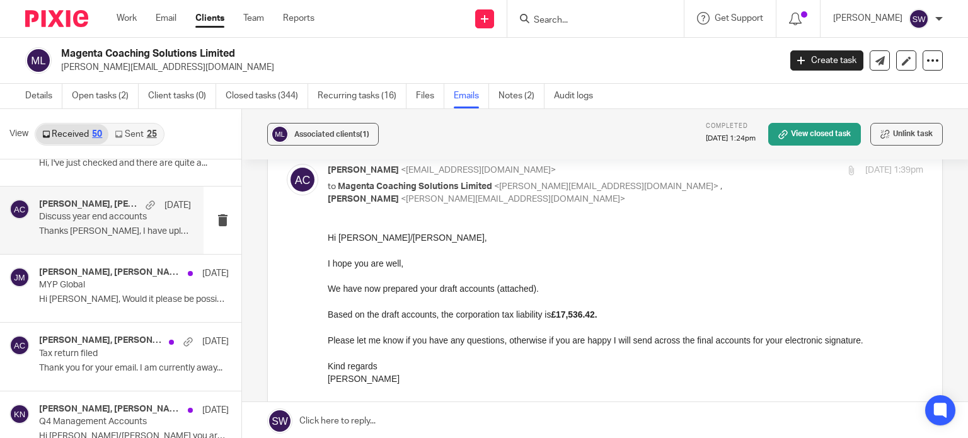
click at [401, 343] on p "Please let me know if you have any questions, otherwise if you are happy I will…" at bounding box center [625, 339] width 595 height 13
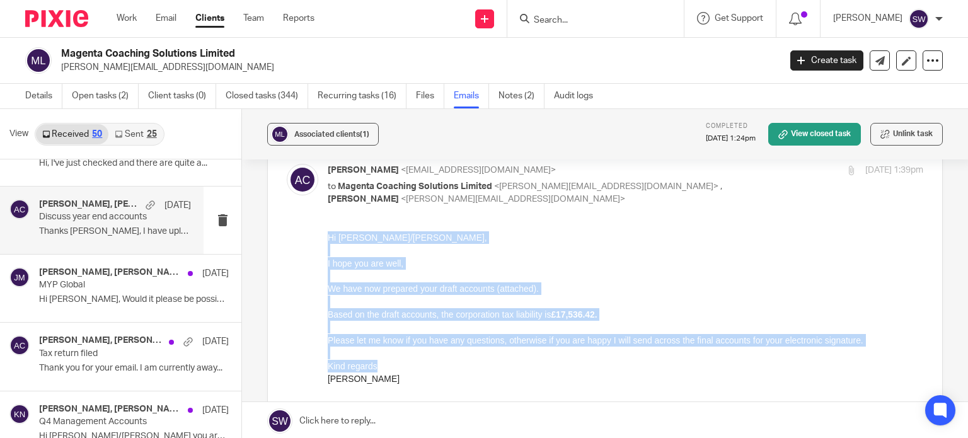
drag, startPoint x: 384, startPoint y: 365, endPoint x: 328, endPoint y: 231, distance: 145.4
click at [328, 231] on div "Hi Jules/Bevis, I hope you are well, We have now prepared your draft accounts (…" at bounding box center [625, 308] width 595 height 154
copy div "Hi Jules/Bevis, I hope you are well, We have now prepared your draft accounts (…"
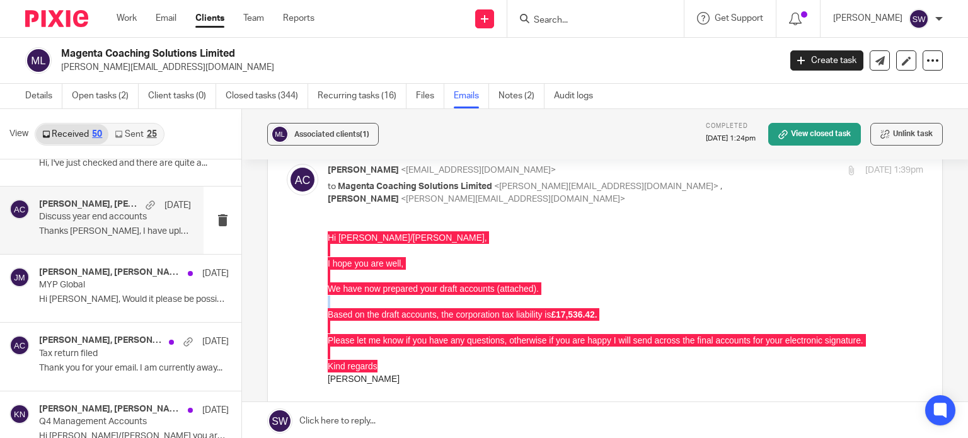
click at [481, 216] on div "Adam Craft <a.craft@directpeak.co.uk> to Magenta Coaching Solutions Limited <ju…" at bounding box center [605, 335] width 636 height 342
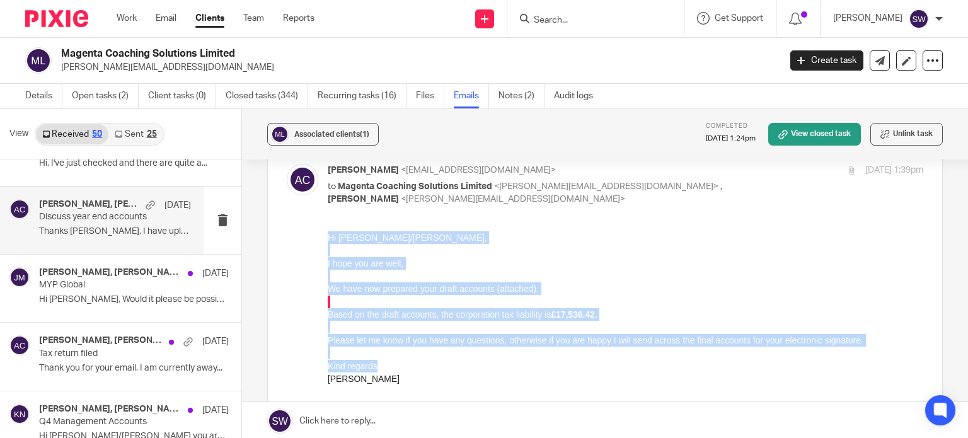
click at [543, 367] on p "Kind regards" at bounding box center [625, 365] width 595 height 13
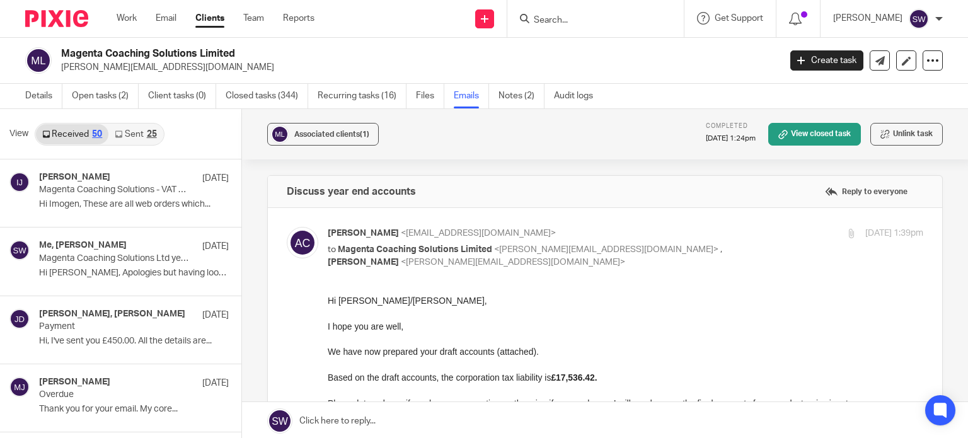
scroll to position [63, 0]
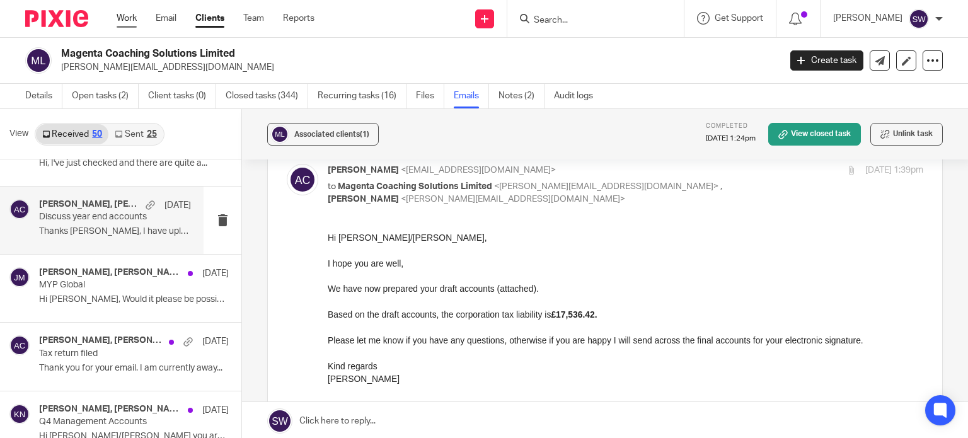
click at [119, 16] on link "Work" at bounding box center [127, 18] width 20 height 13
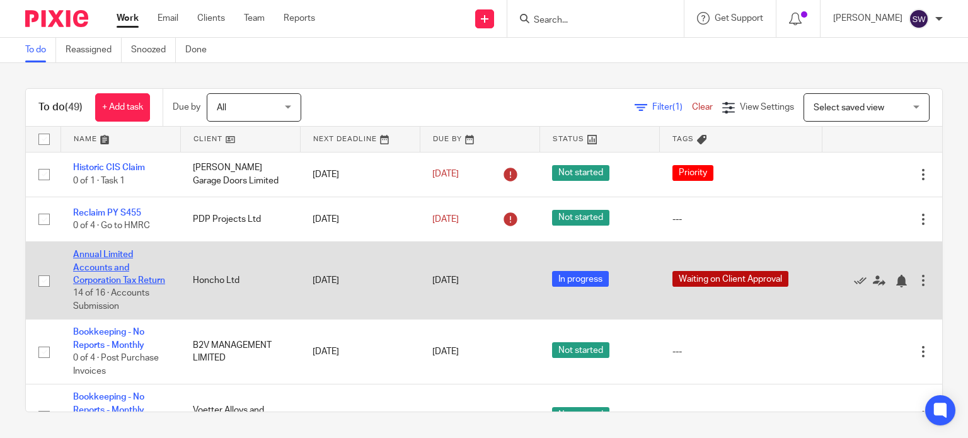
click at [121, 253] on link "Annual Limited Accounts and Corporation Tax Return" at bounding box center [119, 267] width 92 height 35
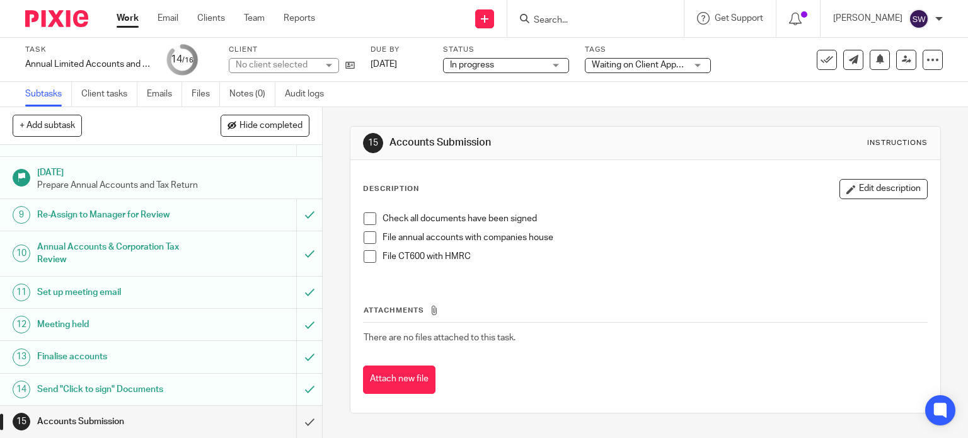
scroll to position [302, 0]
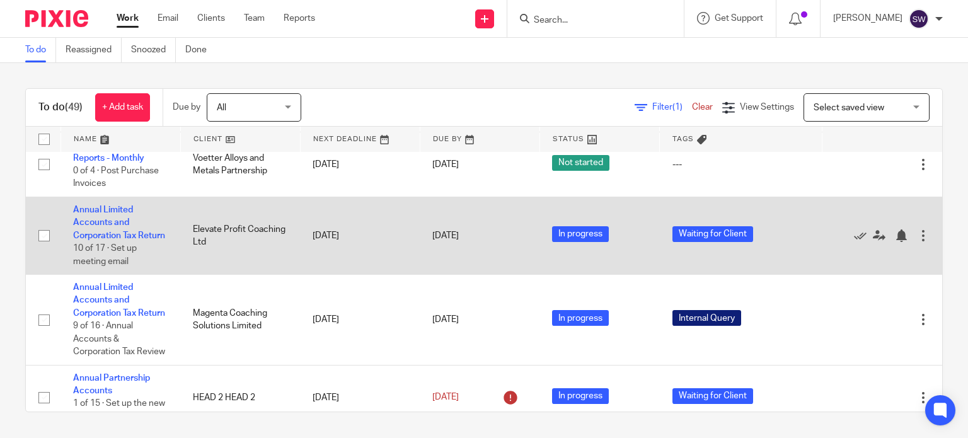
scroll to position [315, 0]
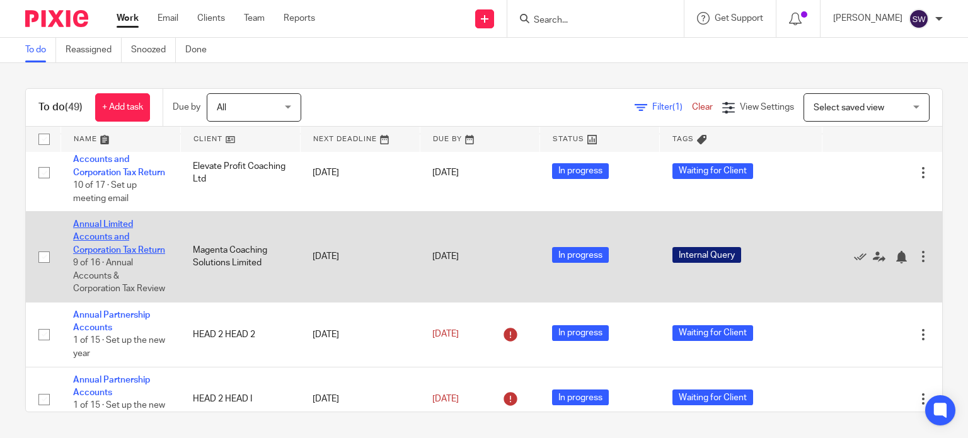
click at [123, 250] on link "Annual Limited Accounts and Corporation Tax Return" at bounding box center [119, 237] width 92 height 35
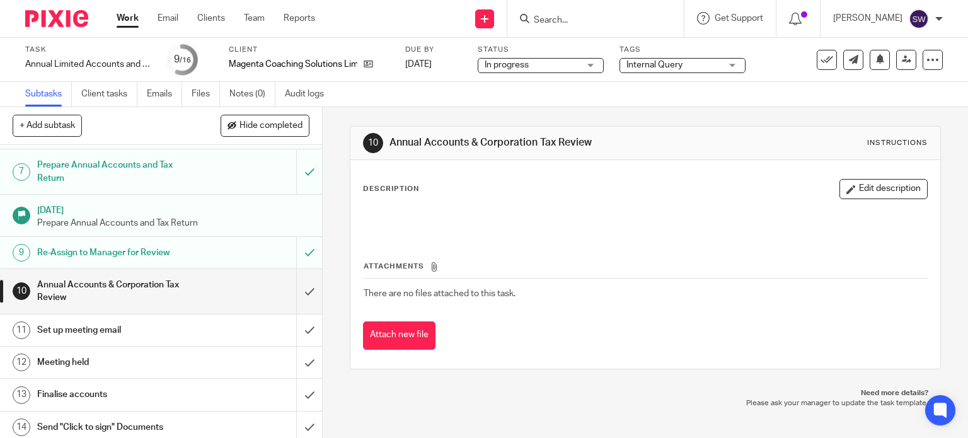
scroll to position [252, 0]
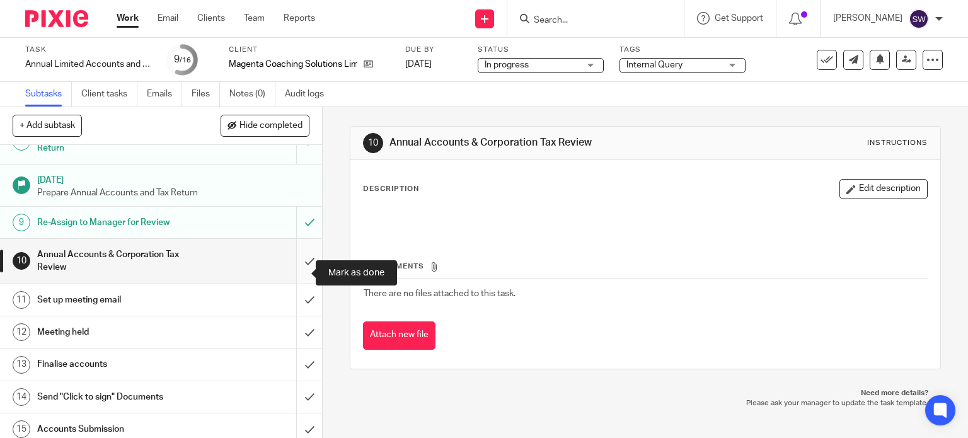
click at [295, 273] on input "submit" at bounding box center [161, 261] width 322 height 45
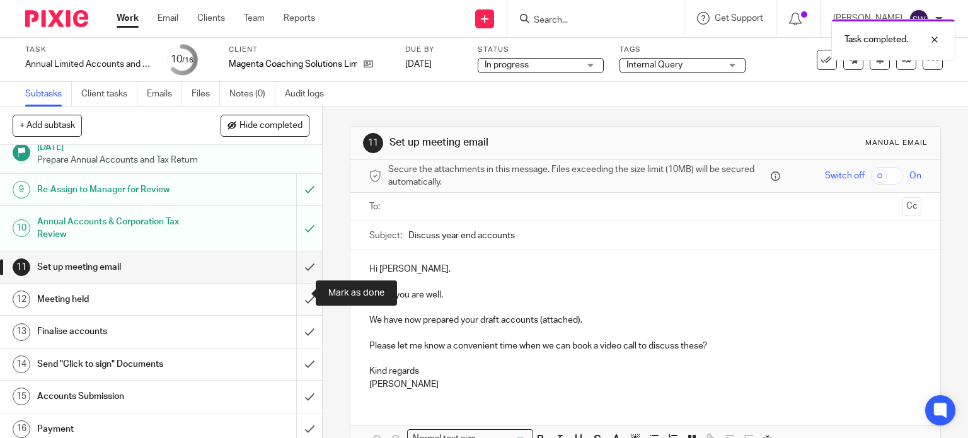
scroll to position [302, 0]
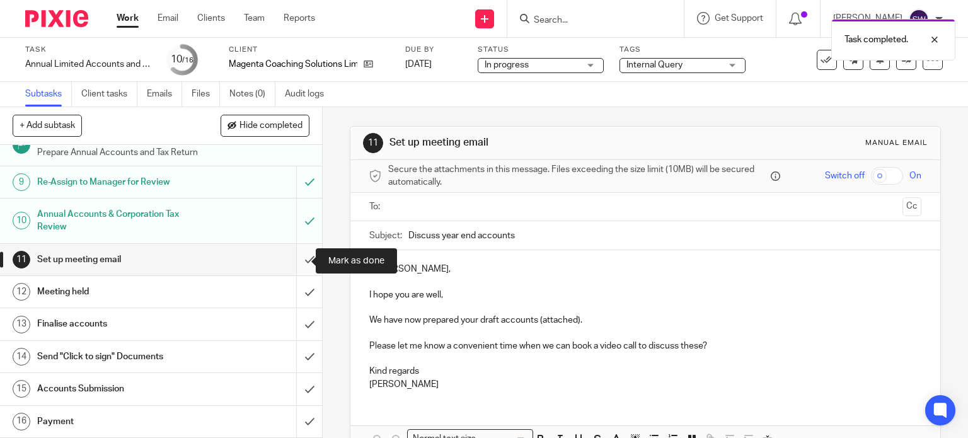
click at [296, 259] on input "submit" at bounding box center [161, 260] width 322 height 32
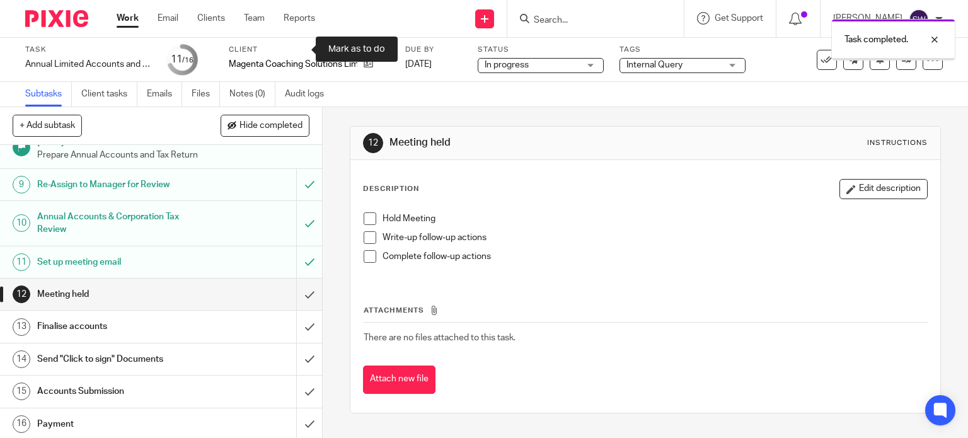
scroll to position [302, 0]
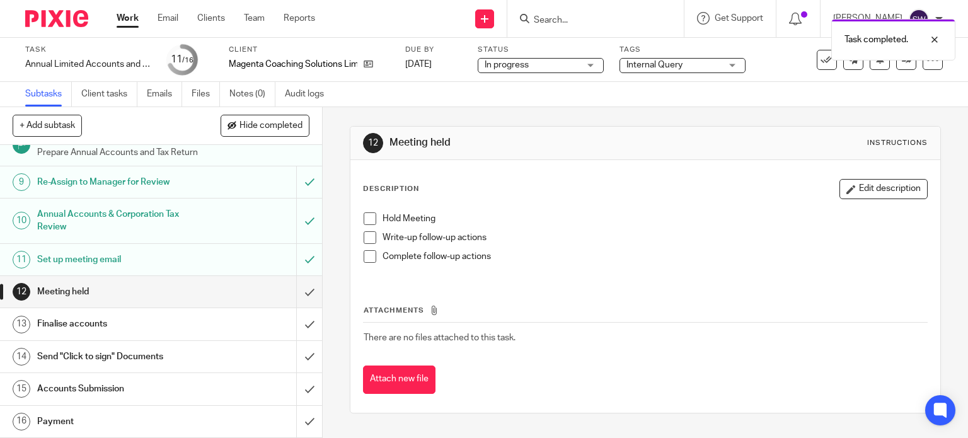
click at [653, 65] on span "Internal Query" at bounding box center [654, 64] width 56 height 9
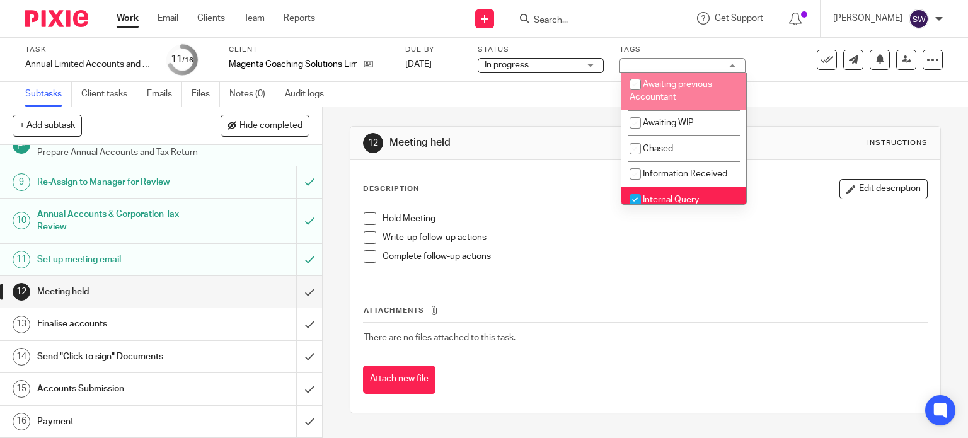
scroll to position [126, 0]
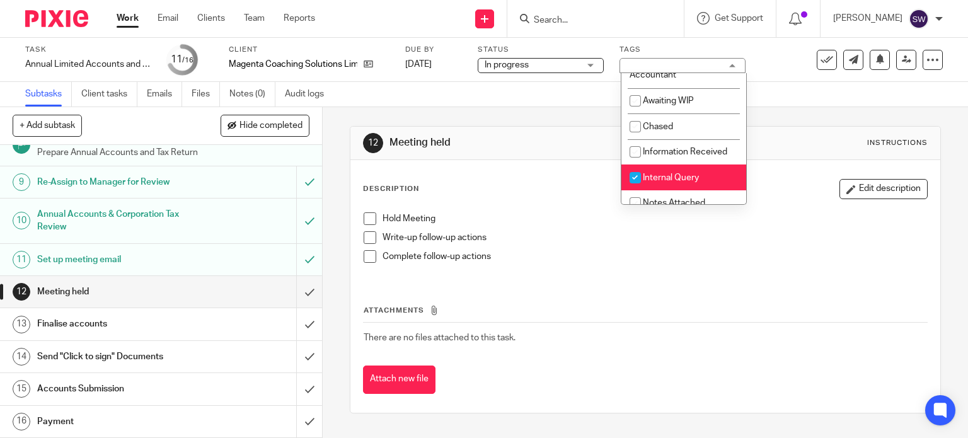
click at [694, 175] on li "Internal Query" at bounding box center [683, 177] width 125 height 26
checkbox input "false"
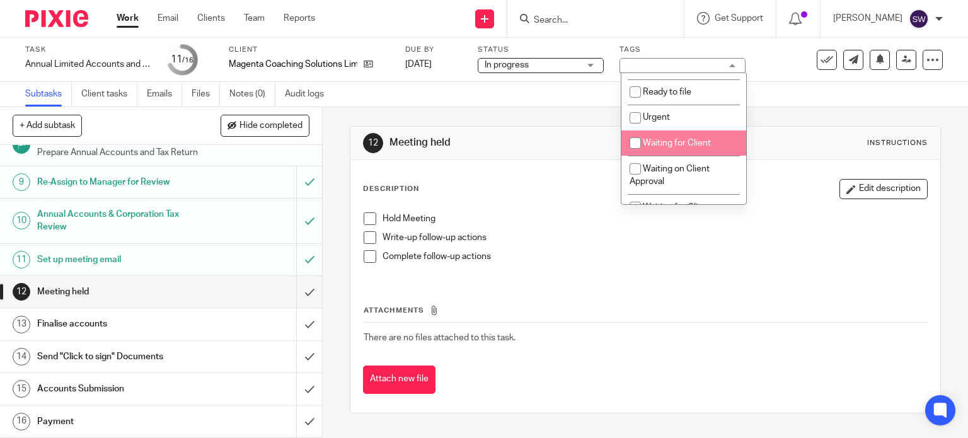
scroll to position [441, 0]
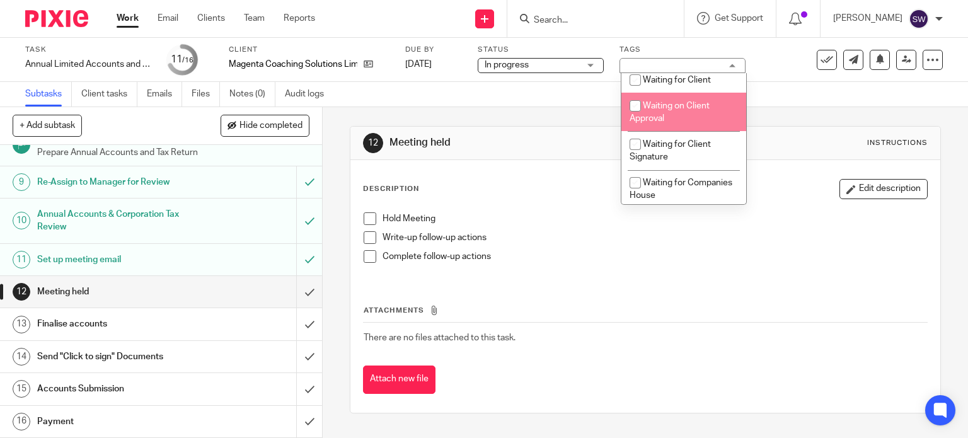
click at [679, 112] on span "Waiting on Client Approval" at bounding box center [669, 112] width 80 height 22
checkbox input "true"
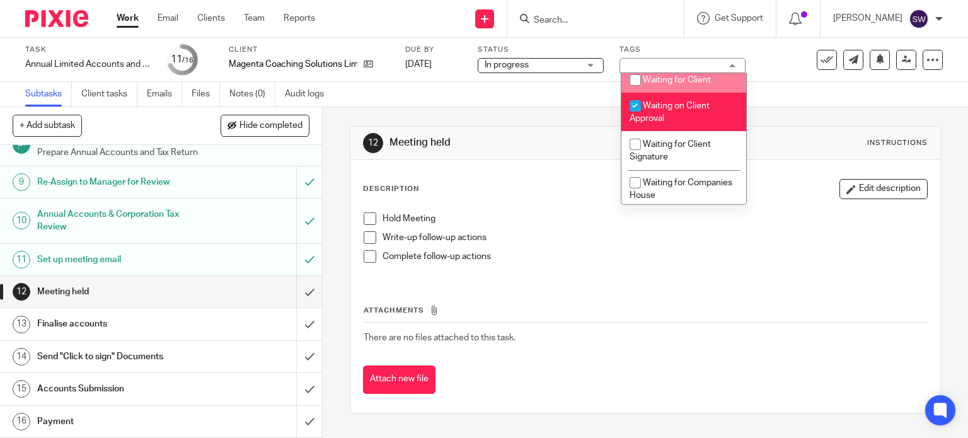
click at [123, 15] on link "Work" at bounding box center [128, 18] width 22 height 13
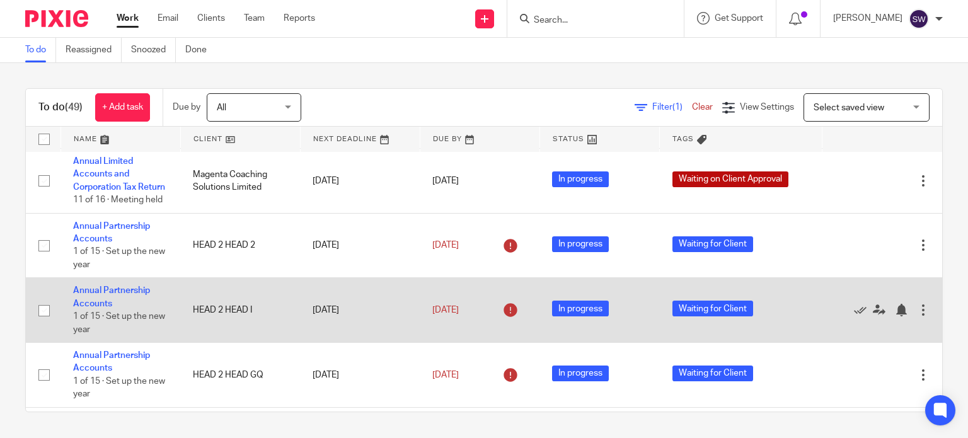
scroll to position [441, 0]
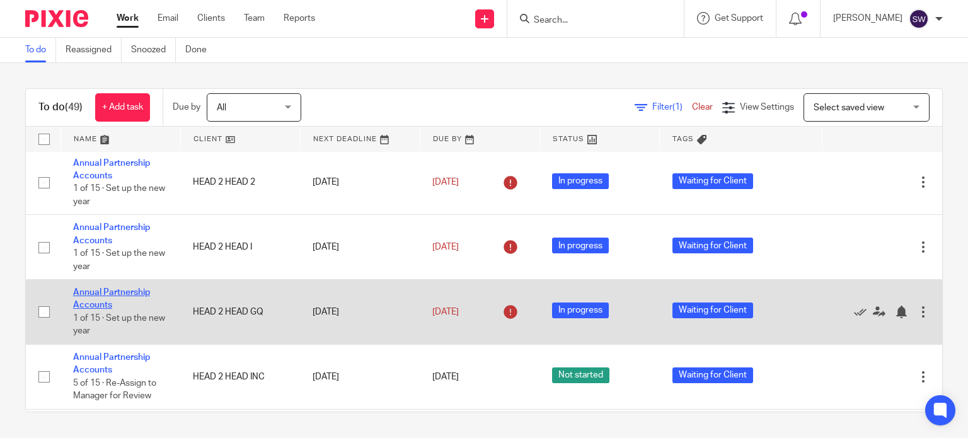
click at [140, 309] on link "Annual Partnership Accounts" at bounding box center [111, 298] width 77 height 21
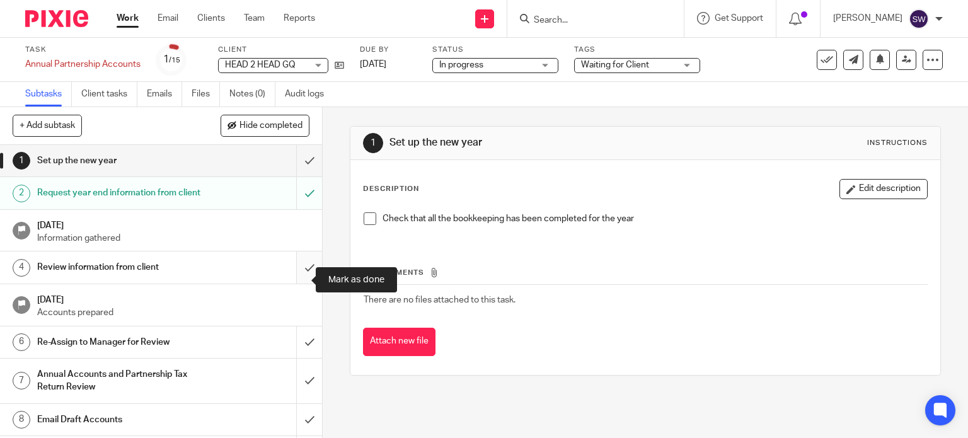
click at [294, 278] on input "submit" at bounding box center [161, 267] width 322 height 32
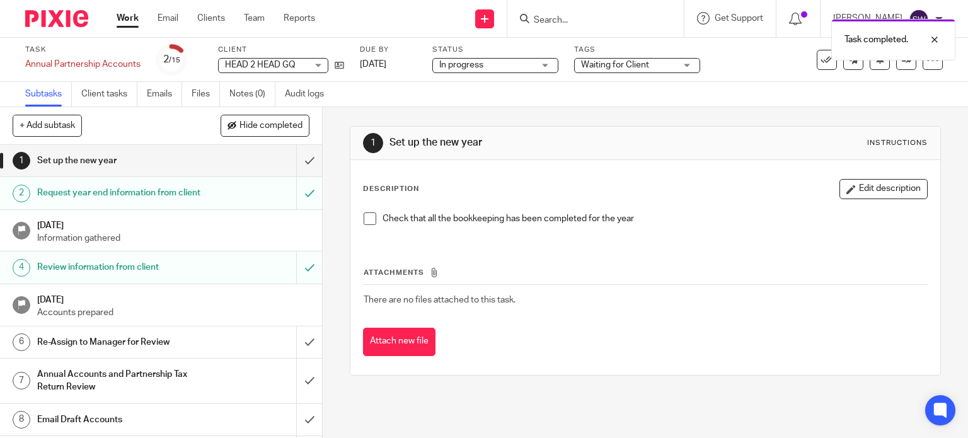
click at [617, 69] on span "Waiting for Client" at bounding box center [615, 64] width 68 height 9
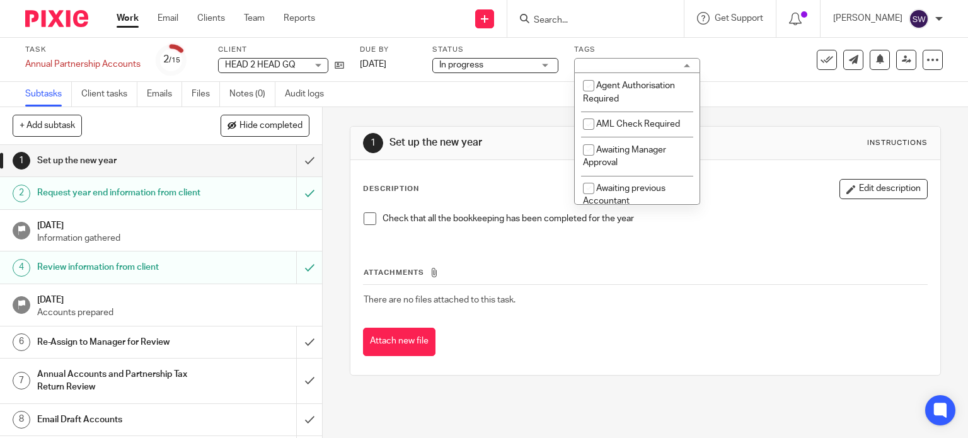
click at [610, 66] on div "Waiting for Client" at bounding box center [637, 65] width 126 height 15
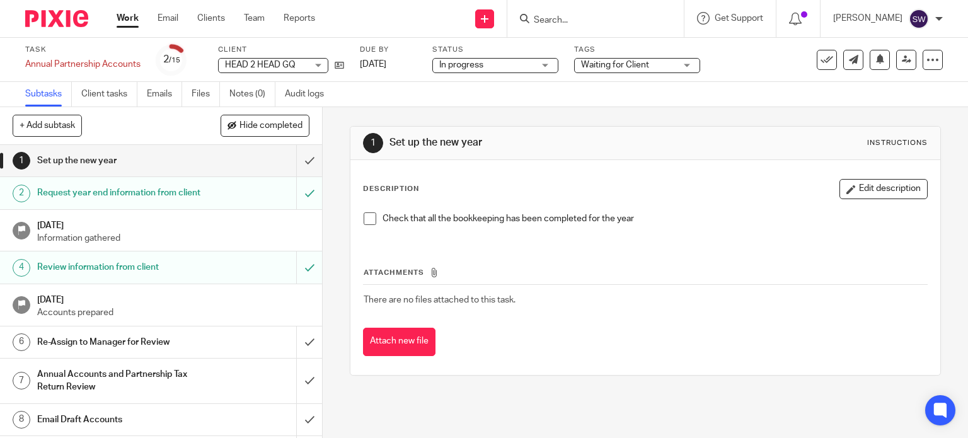
click at [610, 65] on span "Waiting for Client" at bounding box center [615, 64] width 68 height 9
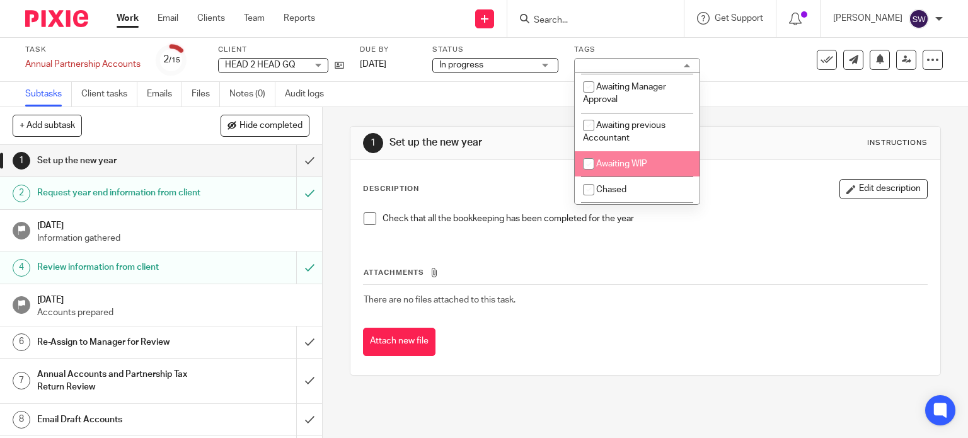
scroll to position [126, 0]
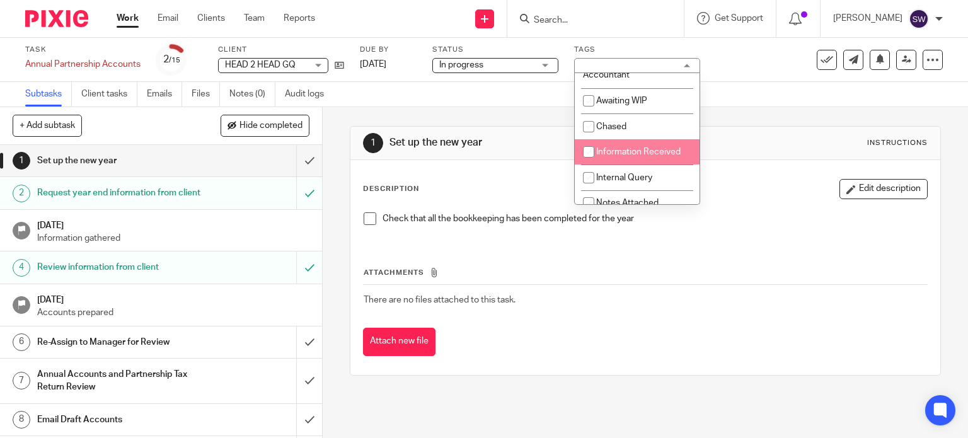
click at [638, 151] on span "Information Received" at bounding box center [638, 151] width 84 height 9
checkbox input "true"
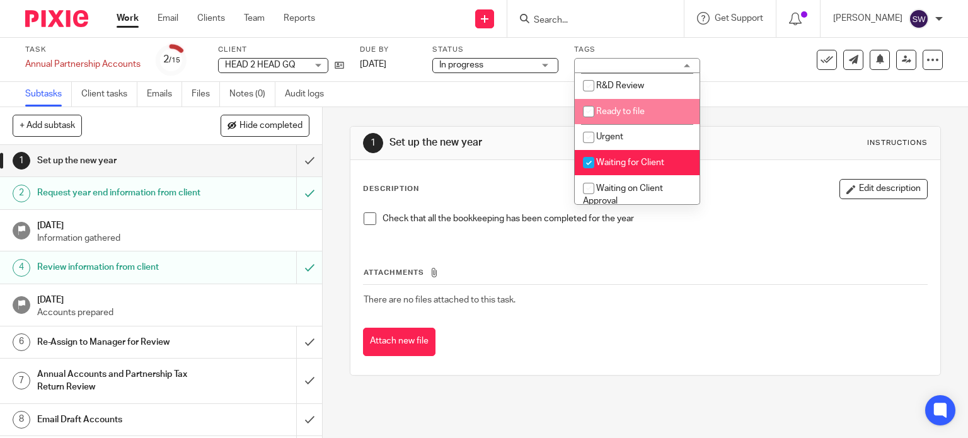
scroll to position [378, 0]
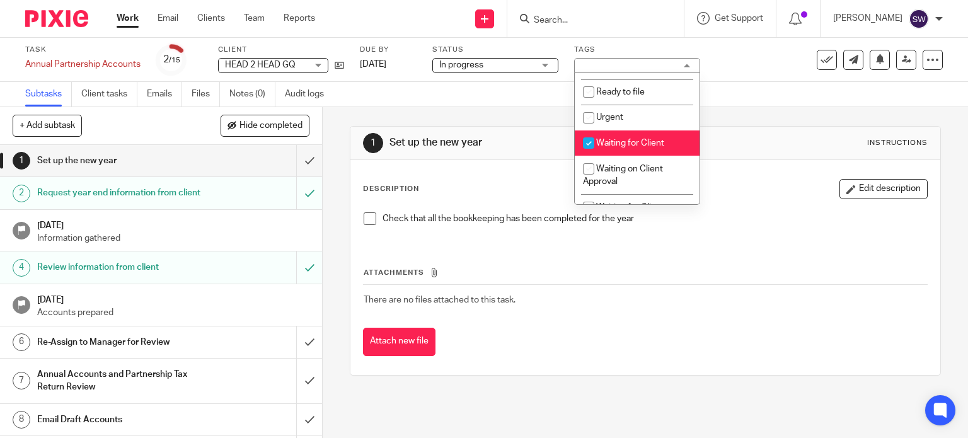
click at [655, 147] on span "Waiting for Client" at bounding box center [630, 143] width 68 height 9
checkbox input "false"
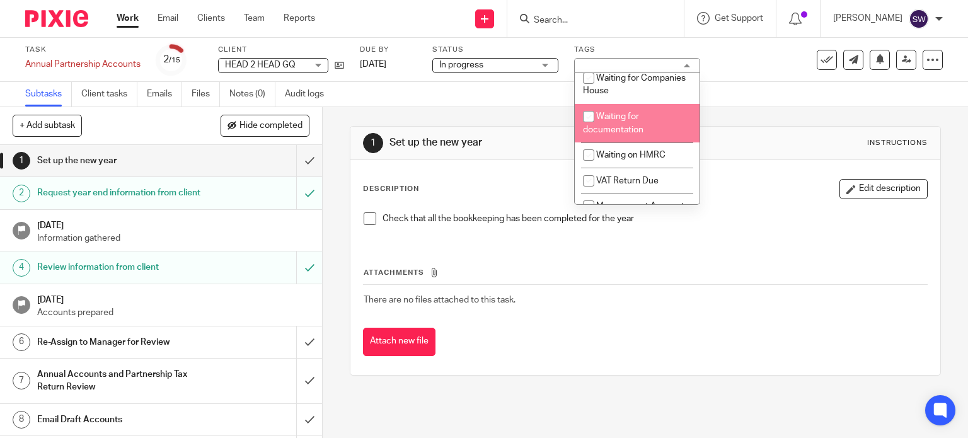
scroll to position [567, 0]
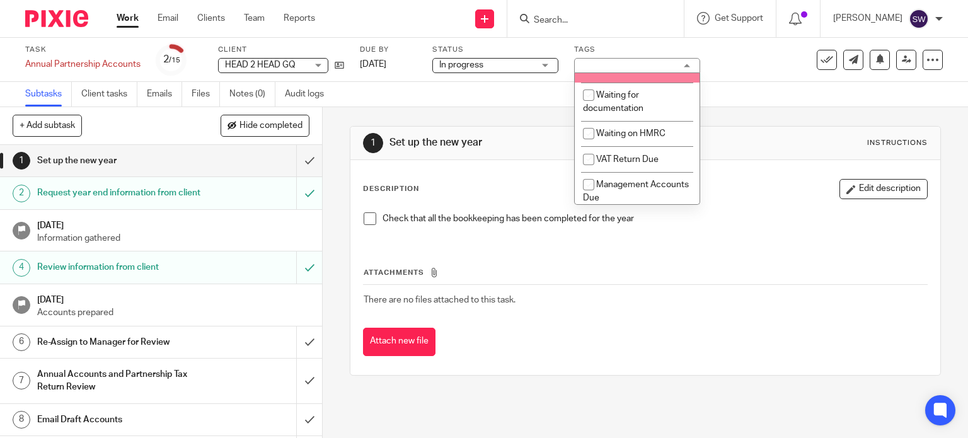
click at [718, 77] on div "Task Annual Partnership Accounts Save Annual Partnership Accounts 2 /15 Client …" at bounding box center [484, 60] width 968 height 44
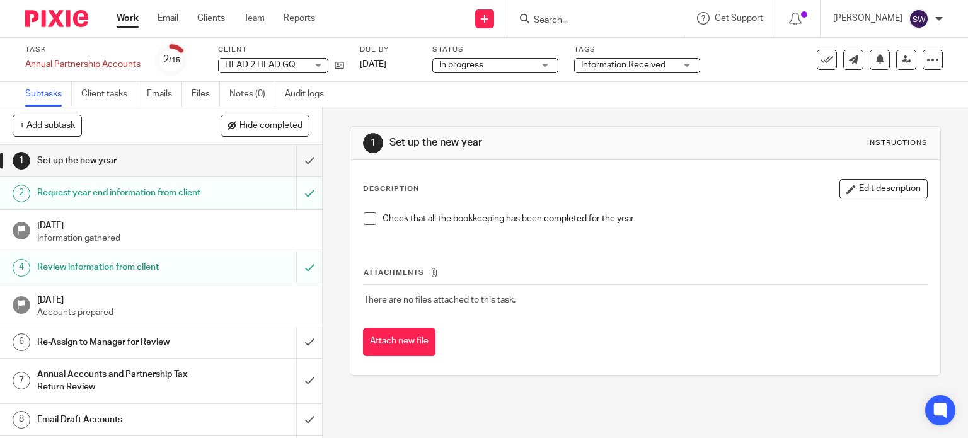
click at [126, 18] on link "Work" at bounding box center [128, 18] width 22 height 13
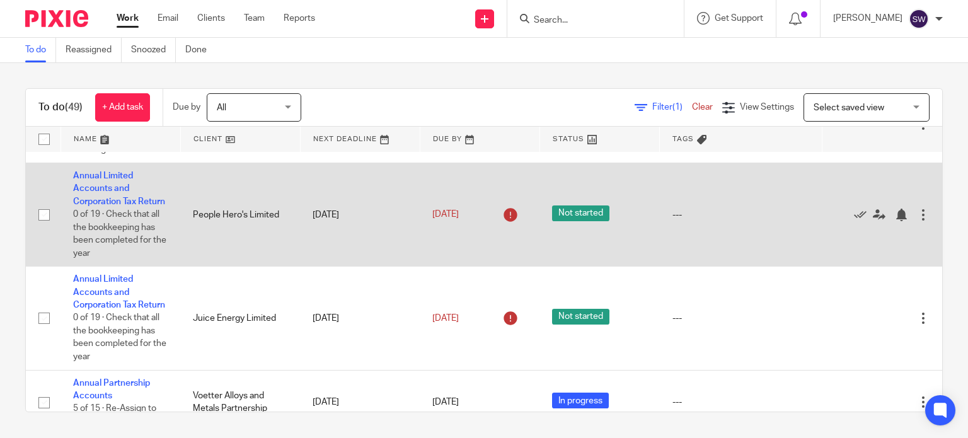
scroll to position [2772, 0]
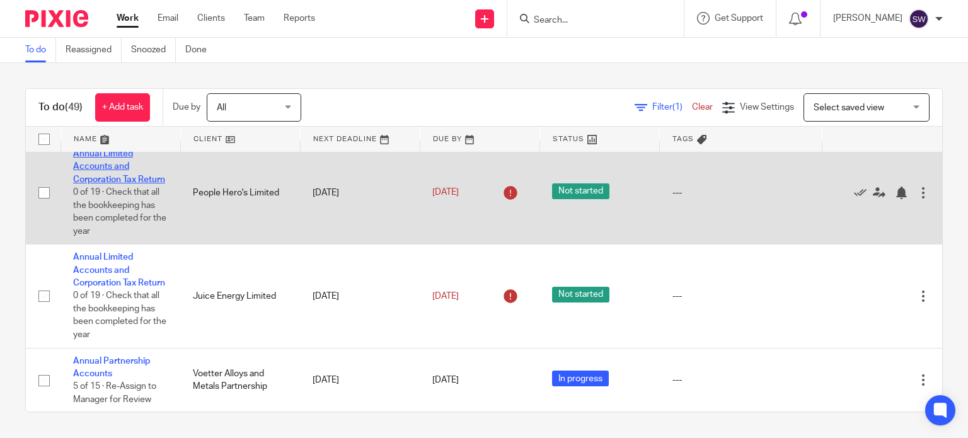
click at [105, 184] on link "Annual Limited Accounts and Corporation Tax Return" at bounding box center [119, 166] width 92 height 35
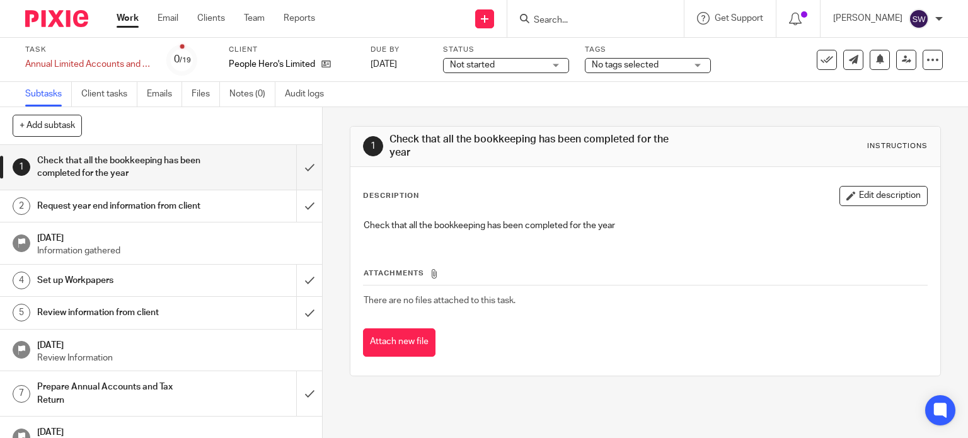
click at [624, 65] on span "No tags selected" at bounding box center [625, 64] width 67 height 9
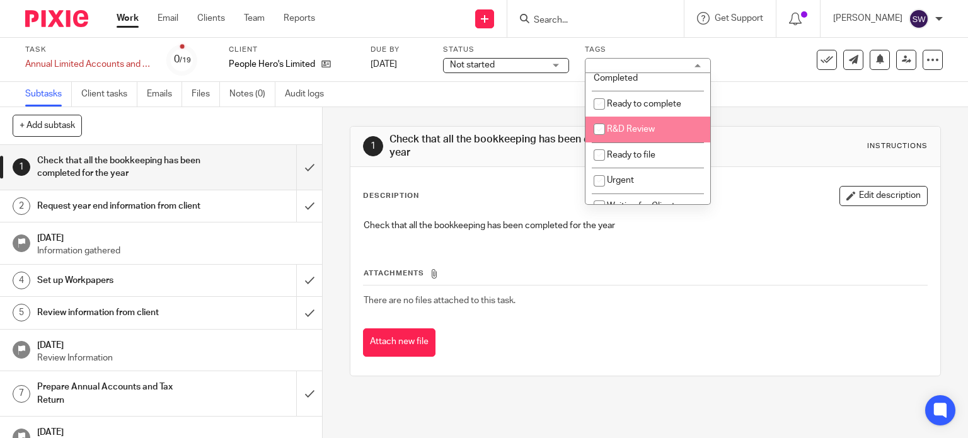
scroll to position [378, 0]
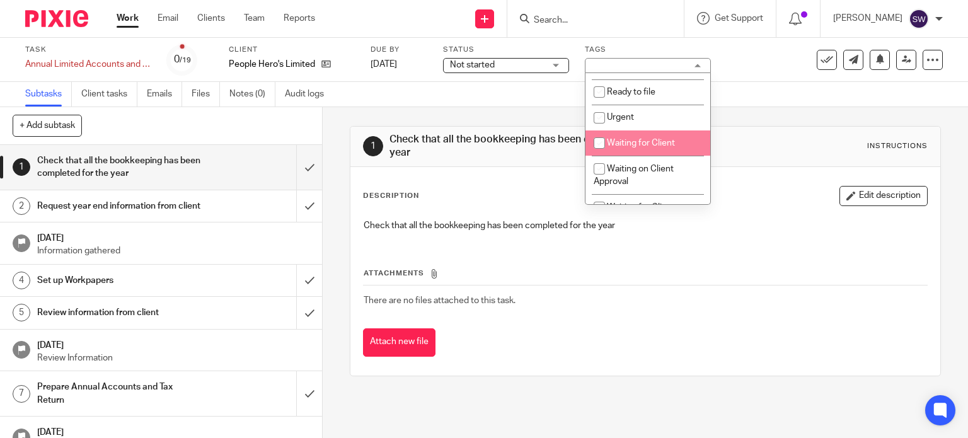
click at [655, 147] on span "Waiting for Client" at bounding box center [641, 143] width 68 height 9
checkbox input "true"
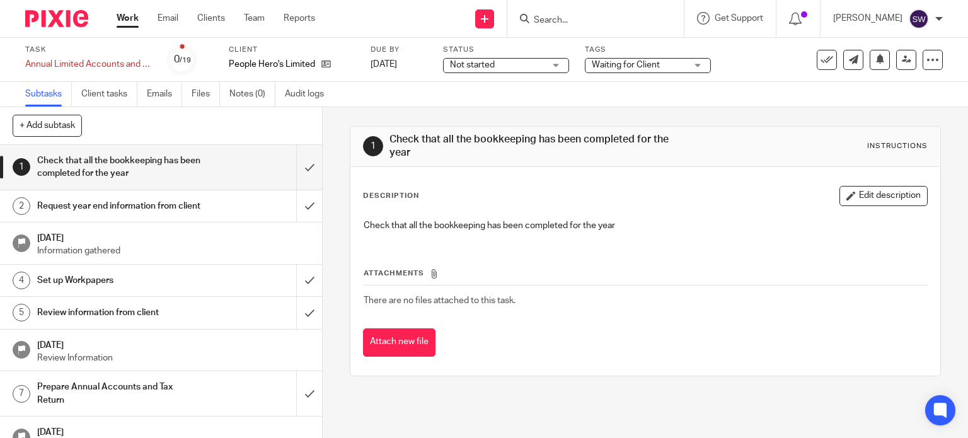
click at [118, 17] on link "Work" at bounding box center [128, 18] width 22 height 13
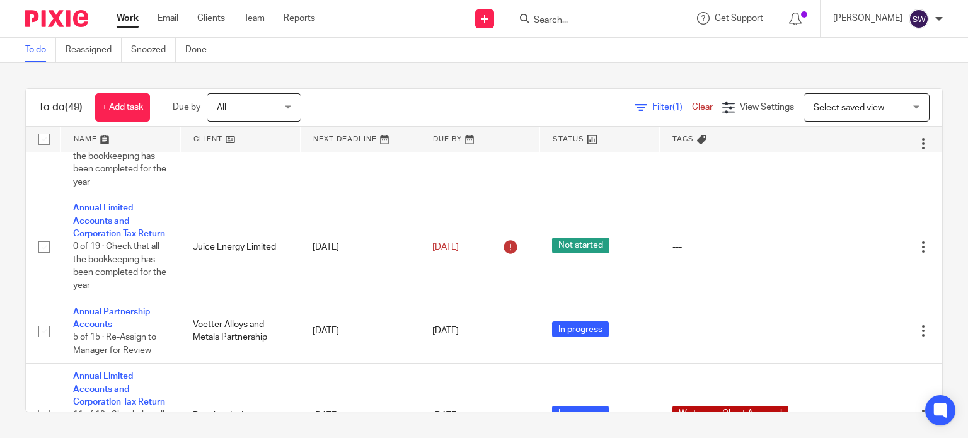
scroll to position [2835, 0]
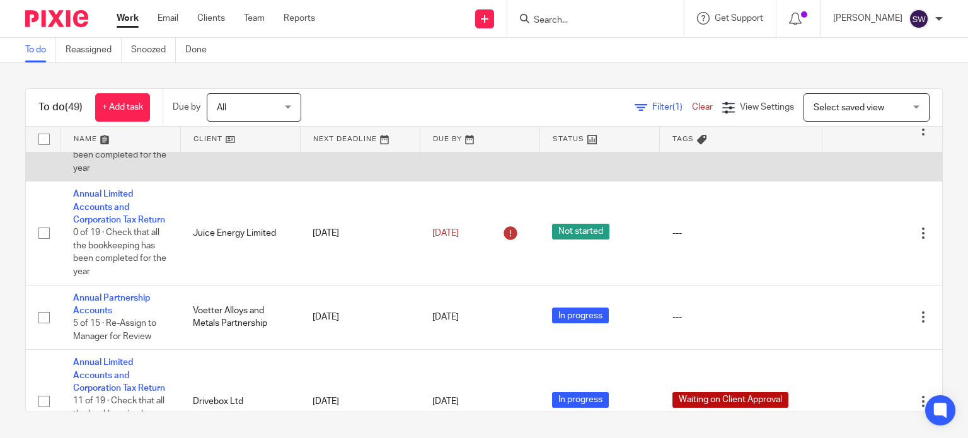
click at [112, 121] on link "Annual Limited Accounts and Corporation Tax Return" at bounding box center [119, 103] width 92 height 35
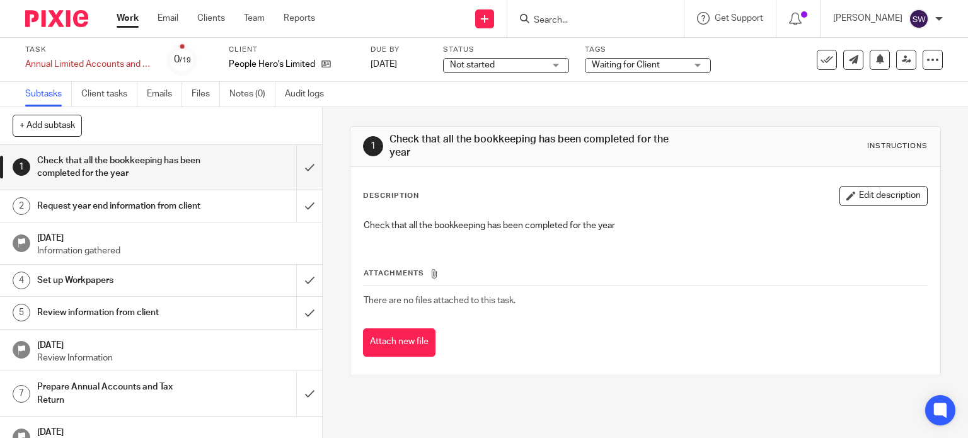
click at [650, 66] on span "Waiting for Client" at bounding box center [626, 64] width 68 height 9
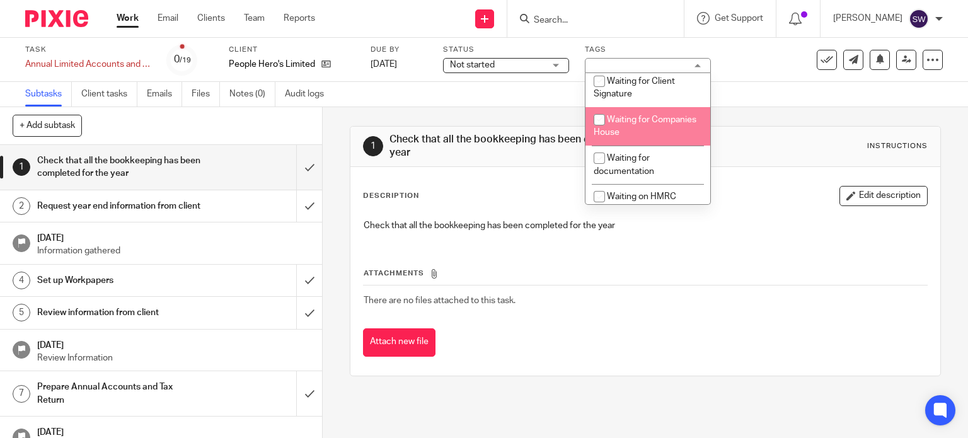
scroll to position [567, 0]
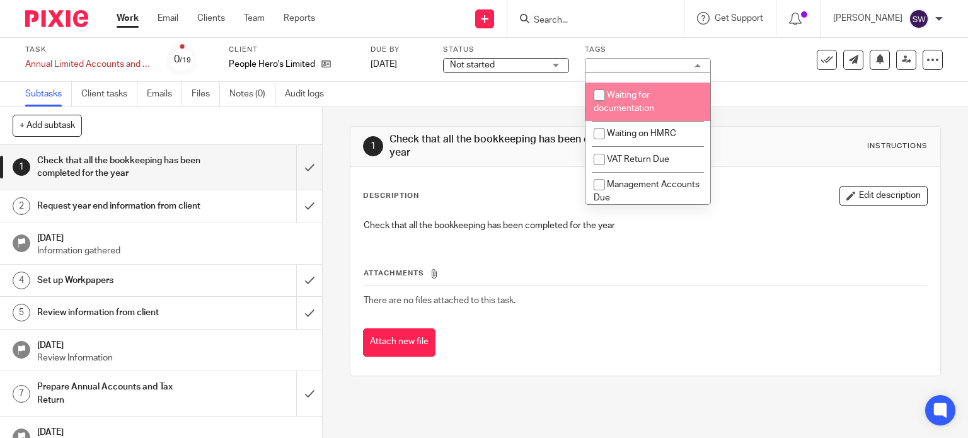
click at [623, 94] on li "Waiting for documentation" at bounding box center [647, 102] width 125 height 38
checkbox input "true"
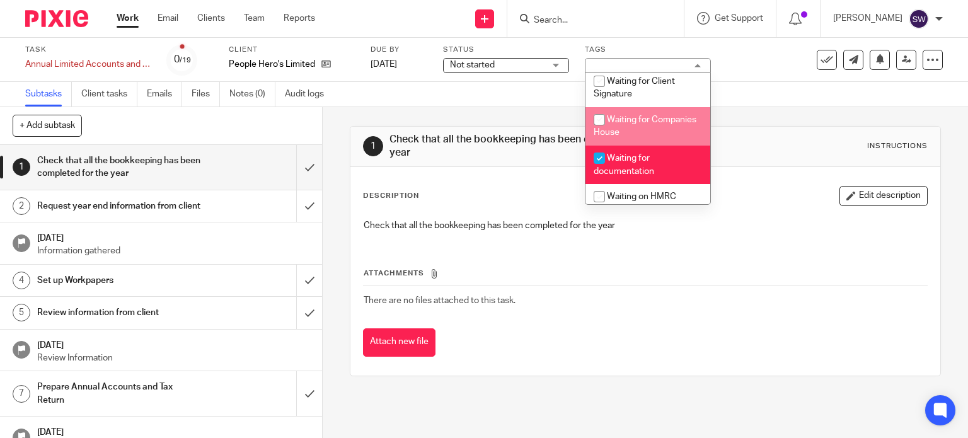
scroll to position [441, 0]
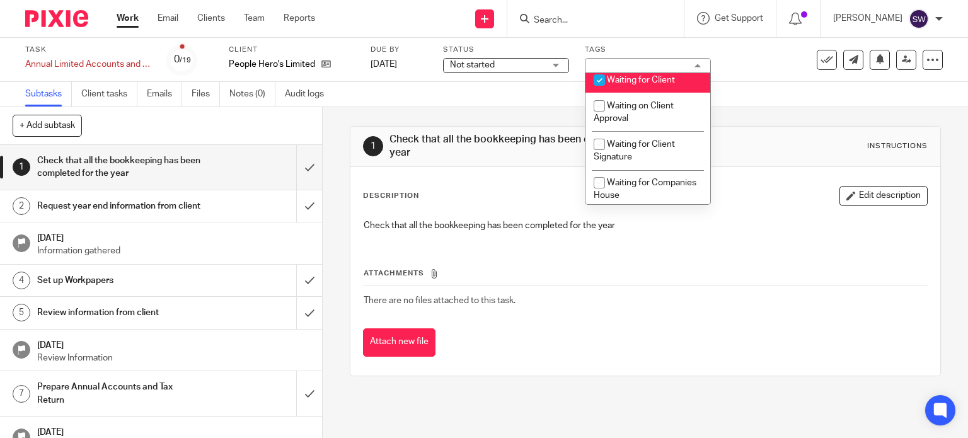
click at [628, 83] on span "Waiting for Client" at bounding box center [641, 80] width 68 height 9
checkbox input "false"
click at [122, 15] on link "Work" at bounding box center [128, 18] width 22 height 13
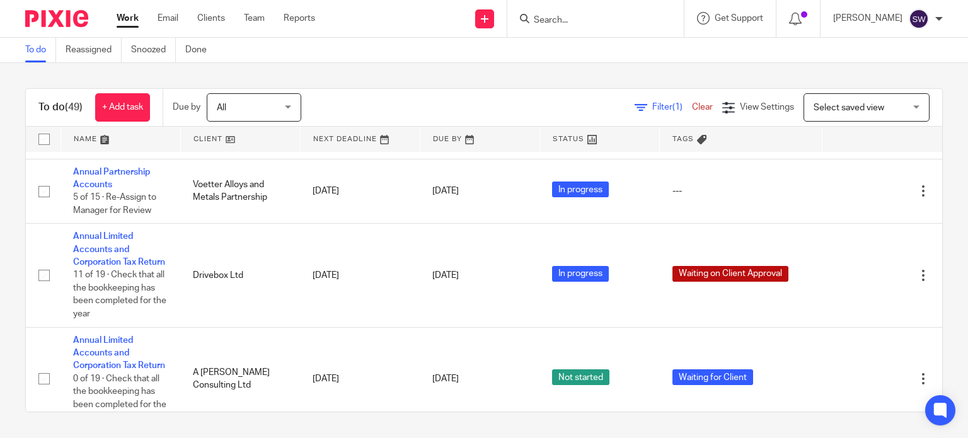
scroll to position [2898, 0]
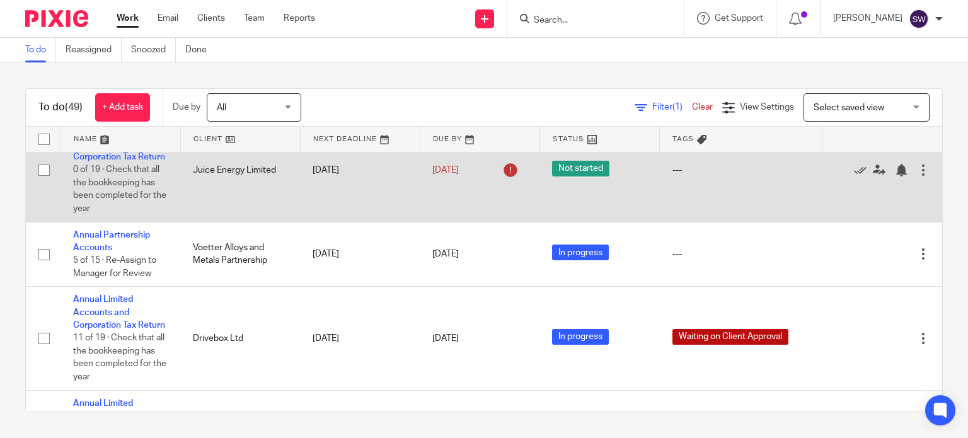
click at [106, 222] on td "Annual Limited Accounts and Corporation Tax Return 0 of 19 · Check that all the…" at bounding box center [120, 169] width 120 height 103
click at [112, 161] on link "Annual Limited Accounts and Corporation Tax Return" at bounding box center [119, 144] width 92 height 35
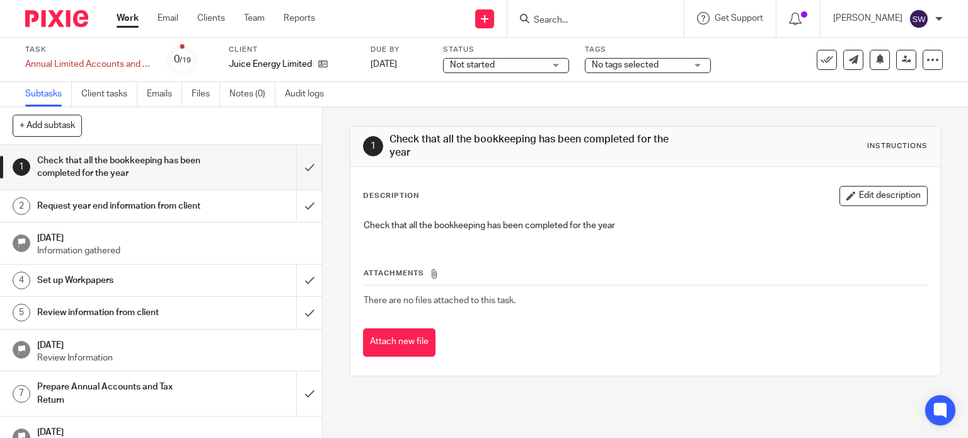
click at [625, 65] on span "No tags selected" at bounding box center [625, 64] width 67 height 9
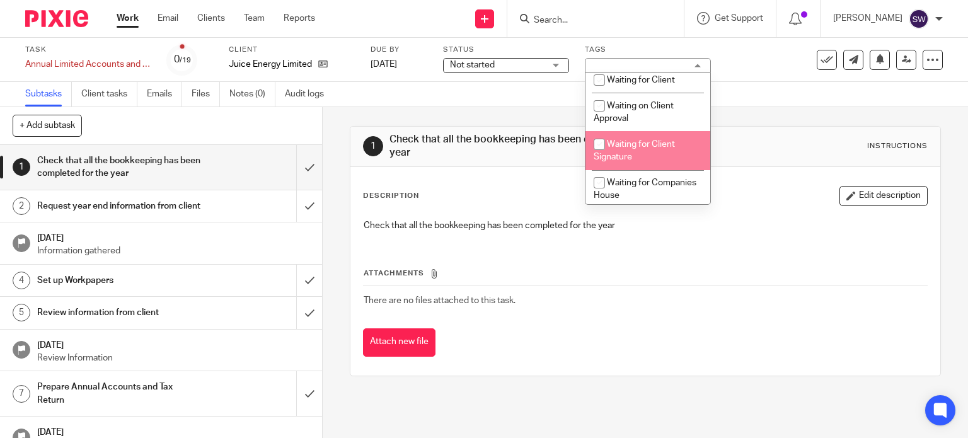
scroll to position [504, 0]
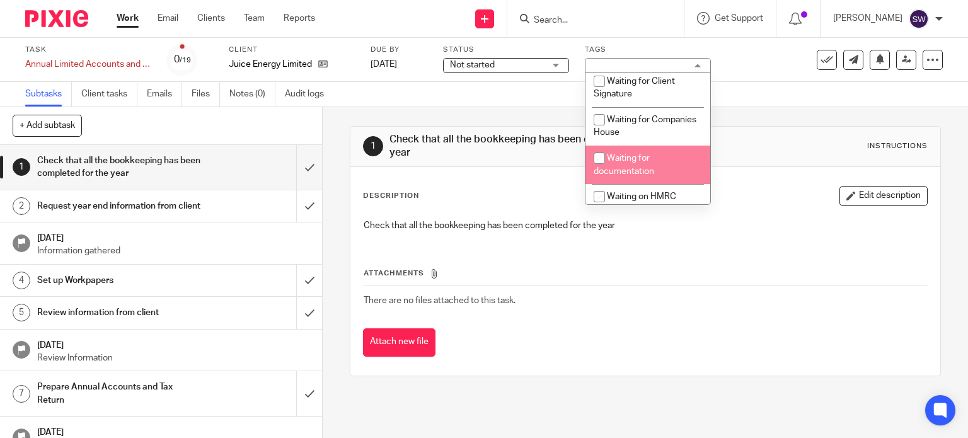
click at [653, 164] on li "Waiting for documentation" at bounding box center [647, 165] width 125 height 38
checkbox input "true"
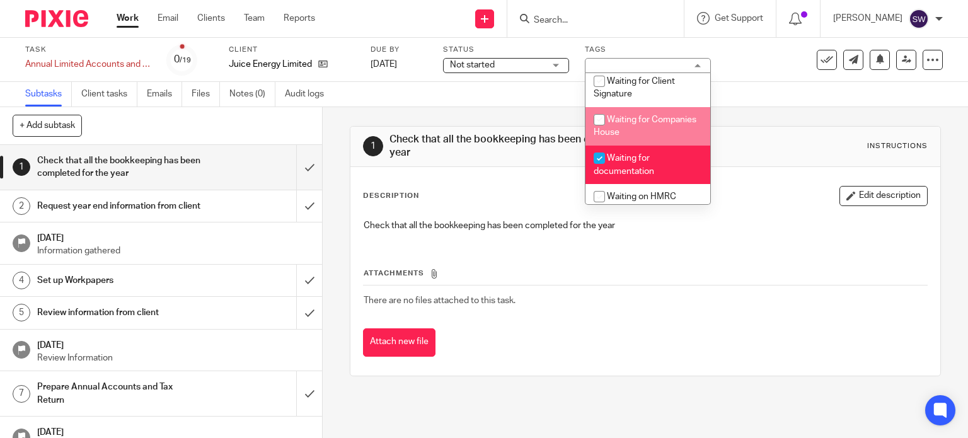
click at [120, 24] on link "Work" at bounding box center [128, 18] width 22 height 13
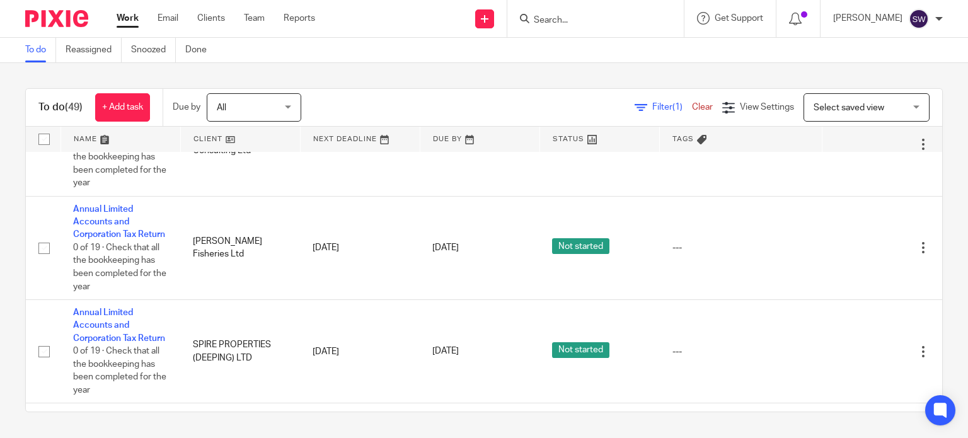
scroll to position [3213, 0]
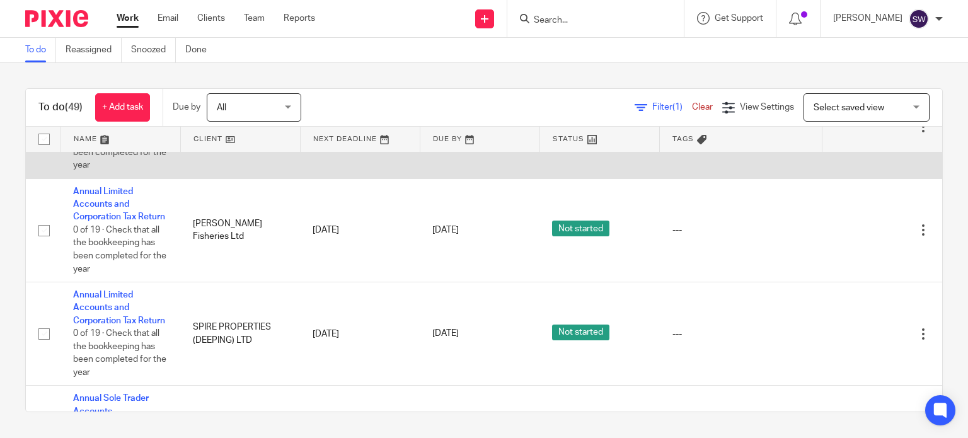
click at [110, 118] on link "Annual Limited Accounts and Corporation Tax Return" at bounding box center [119, 101] width 92 height 35
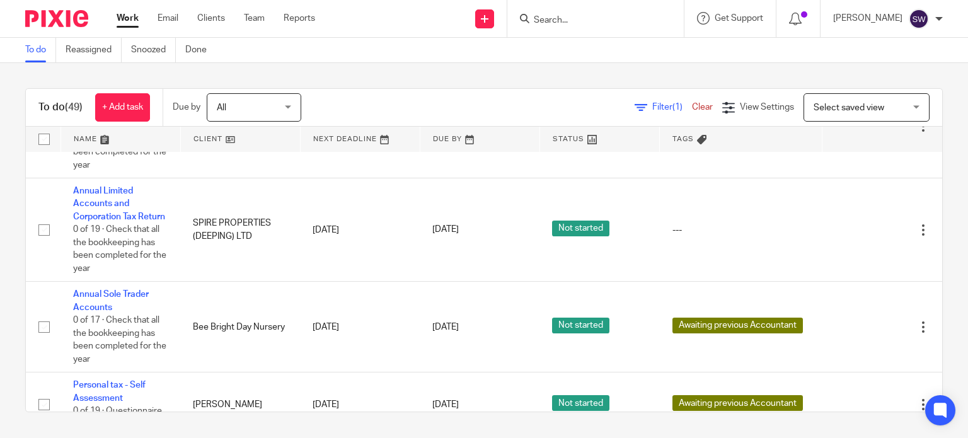
scroll to position [3339, 0]
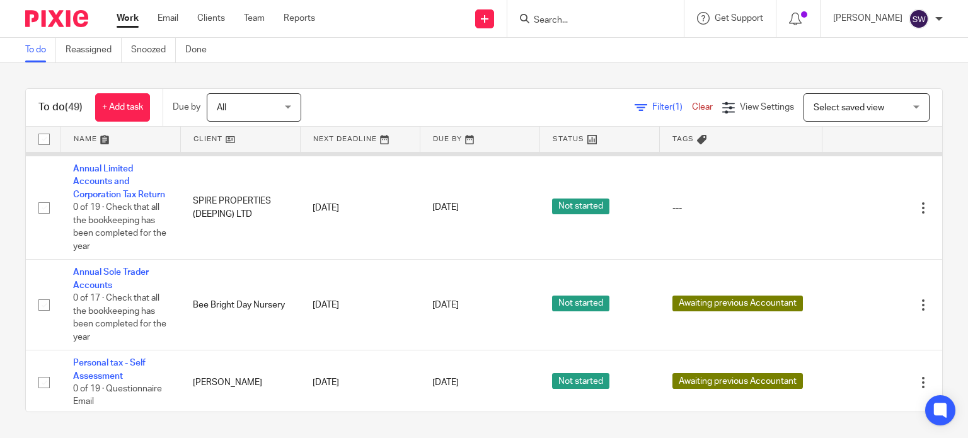
click at [121, 156] on td "Annual Limited Accounts and Corporation Tax Return 0 of 19 · Check that all the…" at bounding box center [120, 103] width 120 height 103
click at [117, 96] on link "Annual Limited Accounts and Corporation Tax Return" at bounding box center [119, 78] width 92 height 35
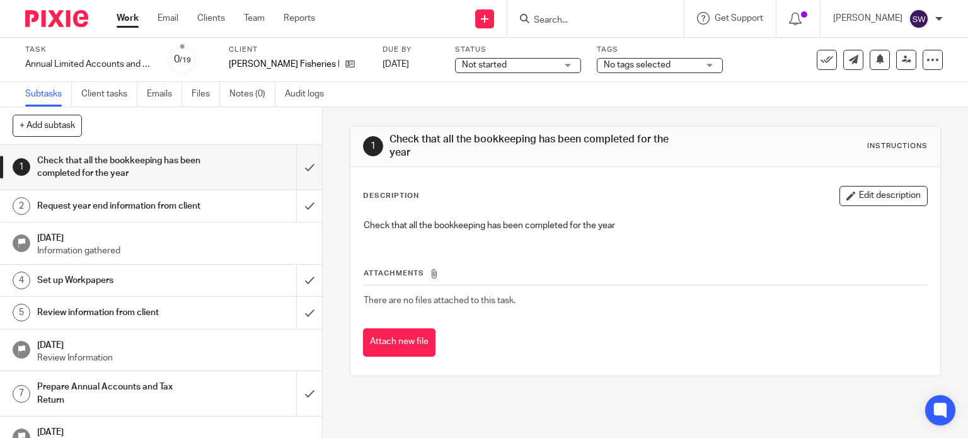
click at [613, 65] on span "No tags selected" at bounding box center [637, 64] width 67 height 9
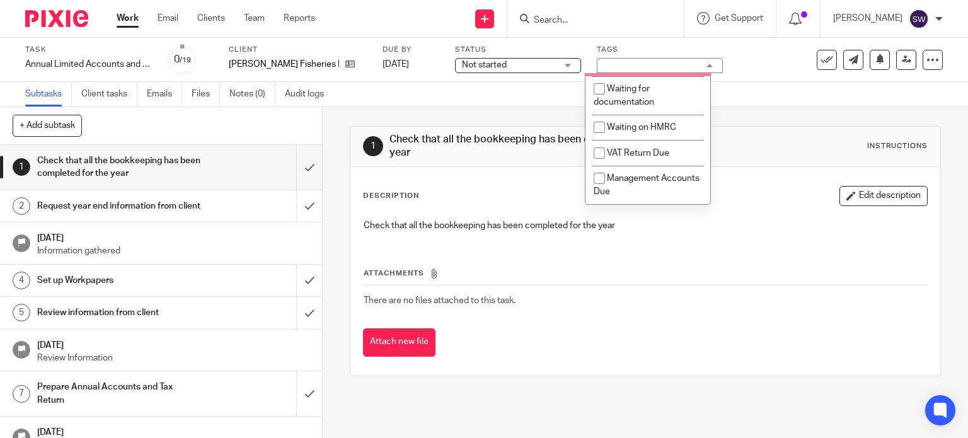
scroll to position [581, 0]
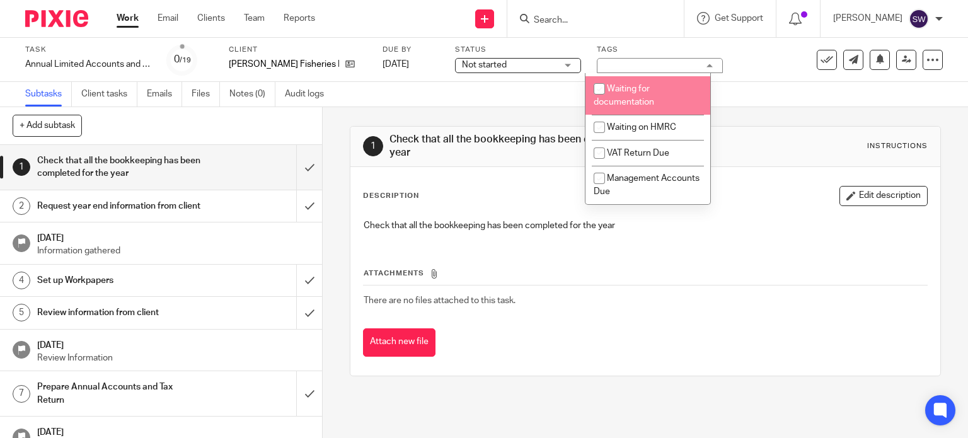
click at [638, 99] on span "Waiting for documentation" at bounding box center [623, 95] width 60 height 22
checkbox input "true"
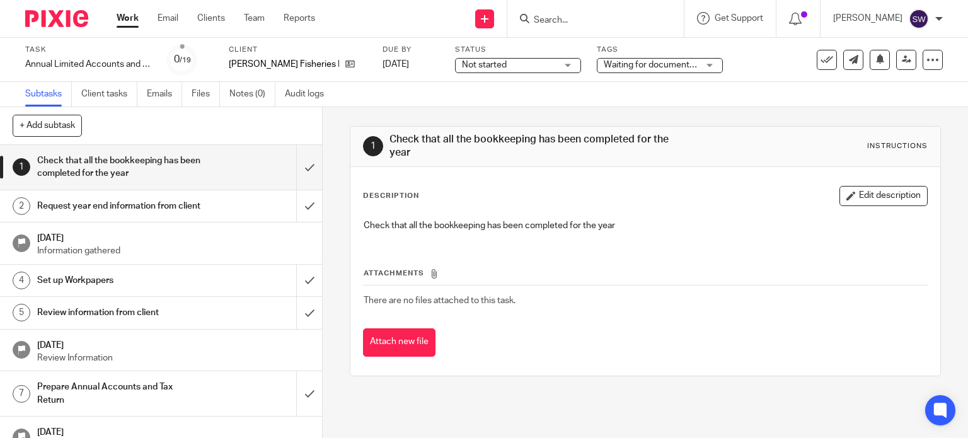
click at [123, 15] on link "Work" at bounding box center [128, 18] width 22 height 13
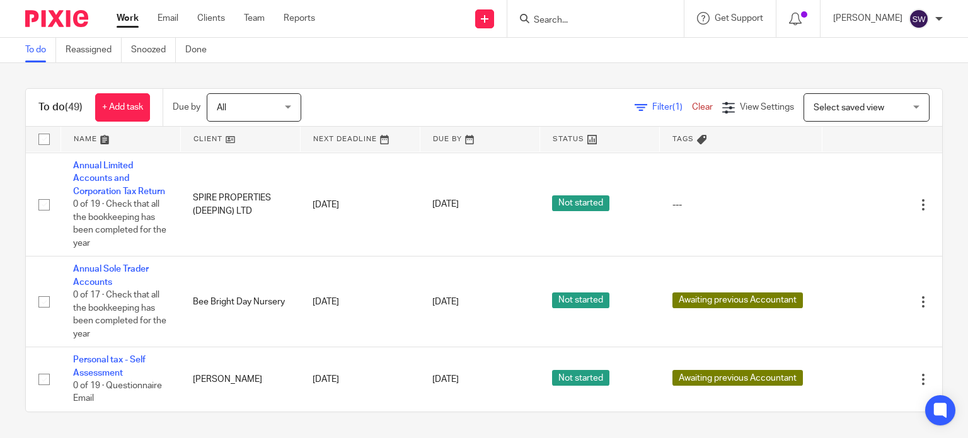
scroll to position [3545, 0]
